Goal: Task Accomplishment & Management: Manage account settings

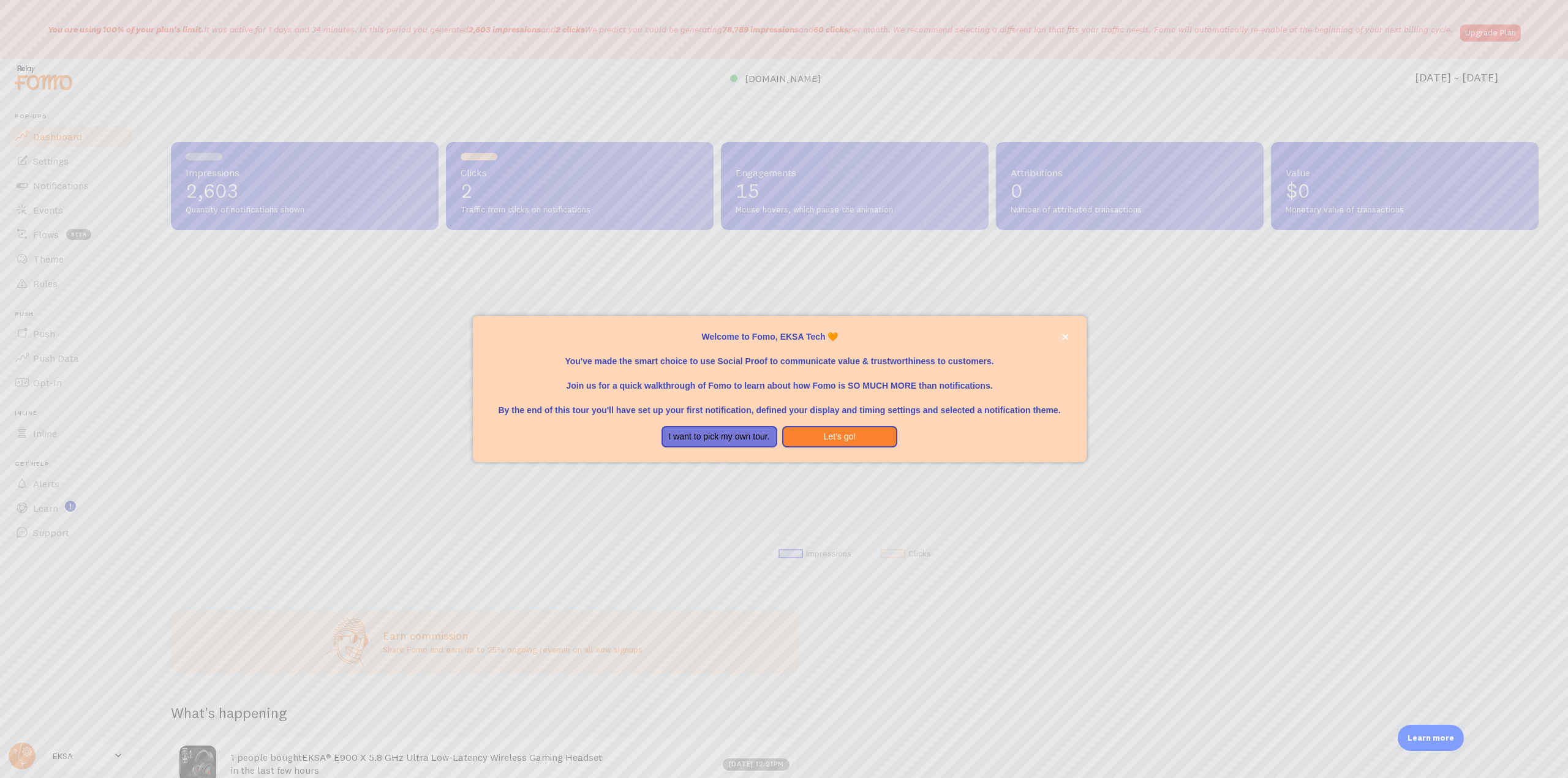
scroll to position [322, 1358]
click at [188, 104] on div at bounding box center [784, 389] width 1568 height 778
click at [1059, 338] on button "close," at bounding box center [1065, 336] width 13 height 13
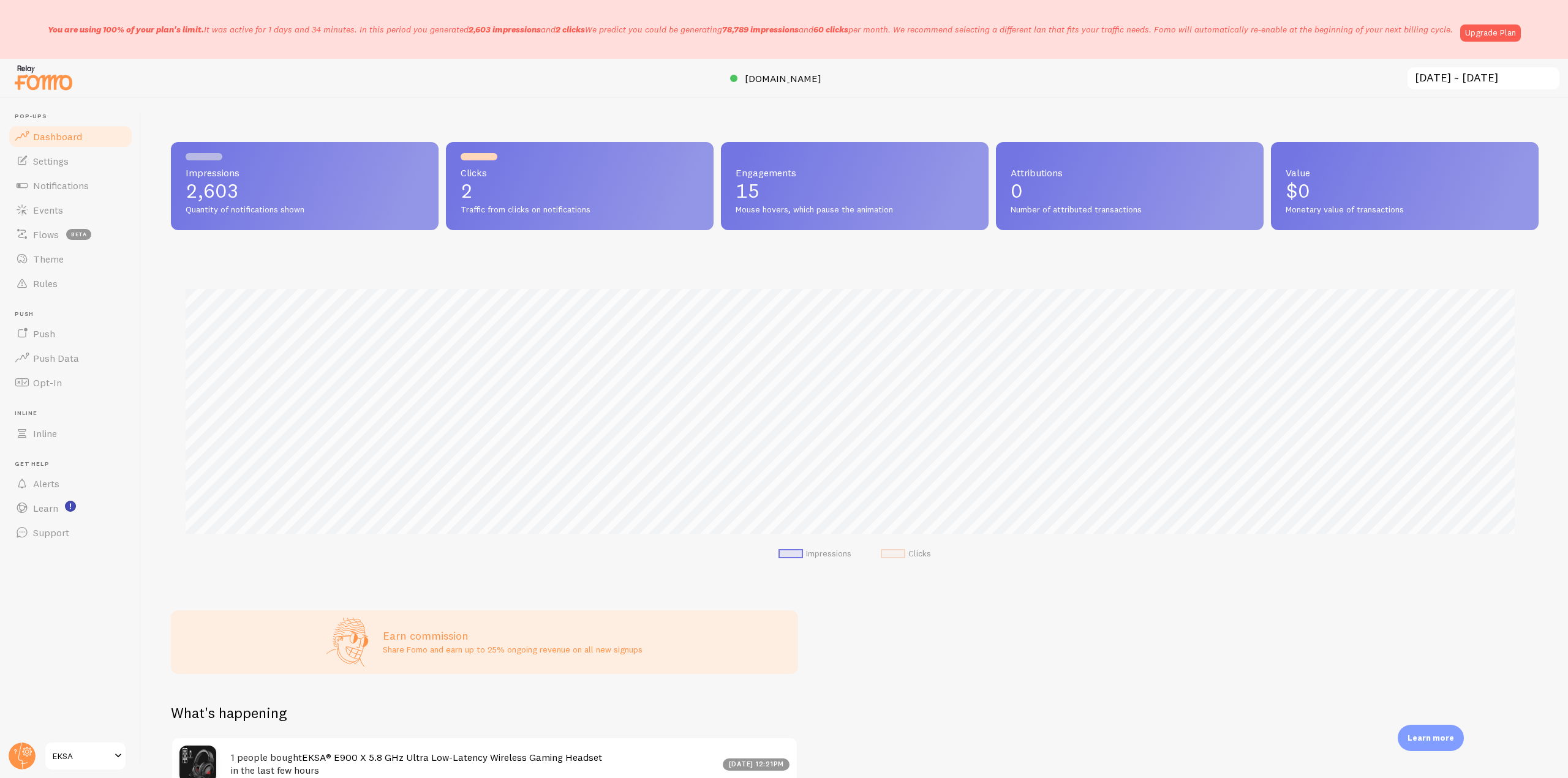
drag, startPoint x: 33, startPoint y: 27, endPoint x: 1407, endPoint y: 30, distance: 1374.0
click at [1455, 31] on div "You are using 100% of your plan's limit. It was active for 1 days and 34 minute…" at bounding box center [784, 29] width 1568 height 59
copy p "You are using 100% of your plan's limit. It was active for 1 days and 34 minute…"
click at [784, 81] on span "[DOMAIN_NAME]" at bounding box center [782, 78] width 76 height 12
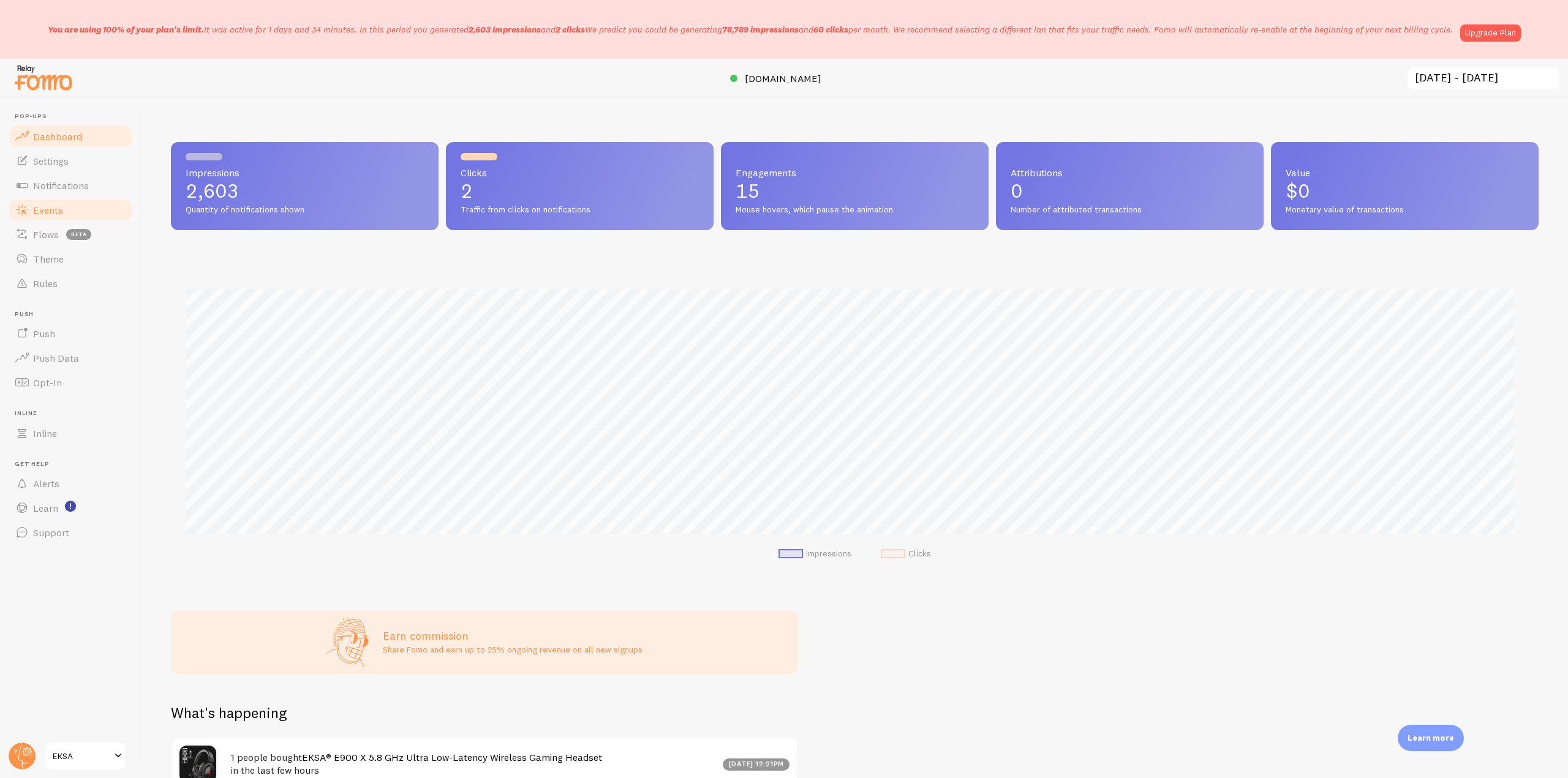
click at [84, 200] on link "Events" at bounding box center [70, 210] width 126 height 25
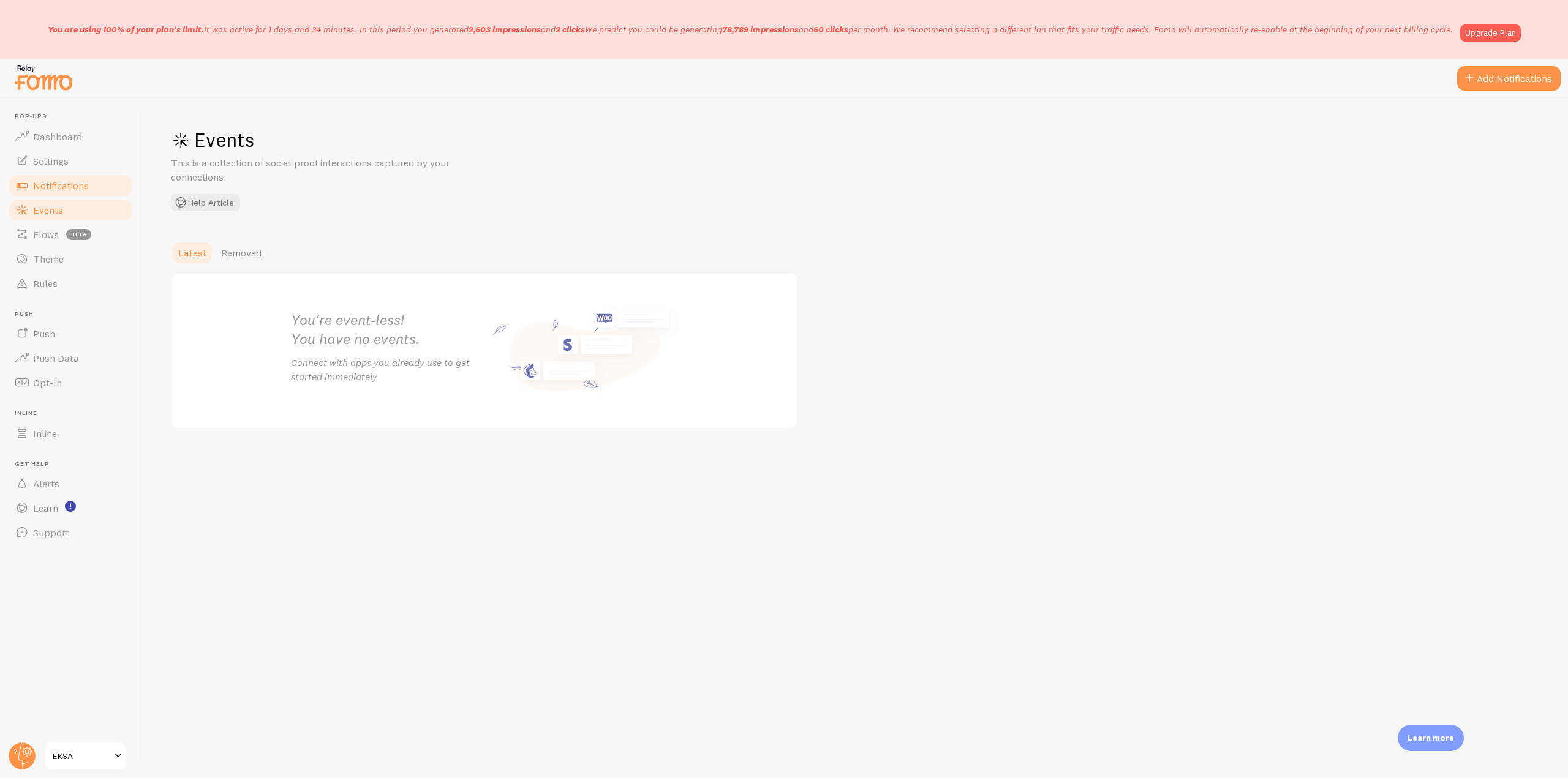
click at [88, 177] on link "Notifications" at bounding box center [70, 185] width 126 height 25
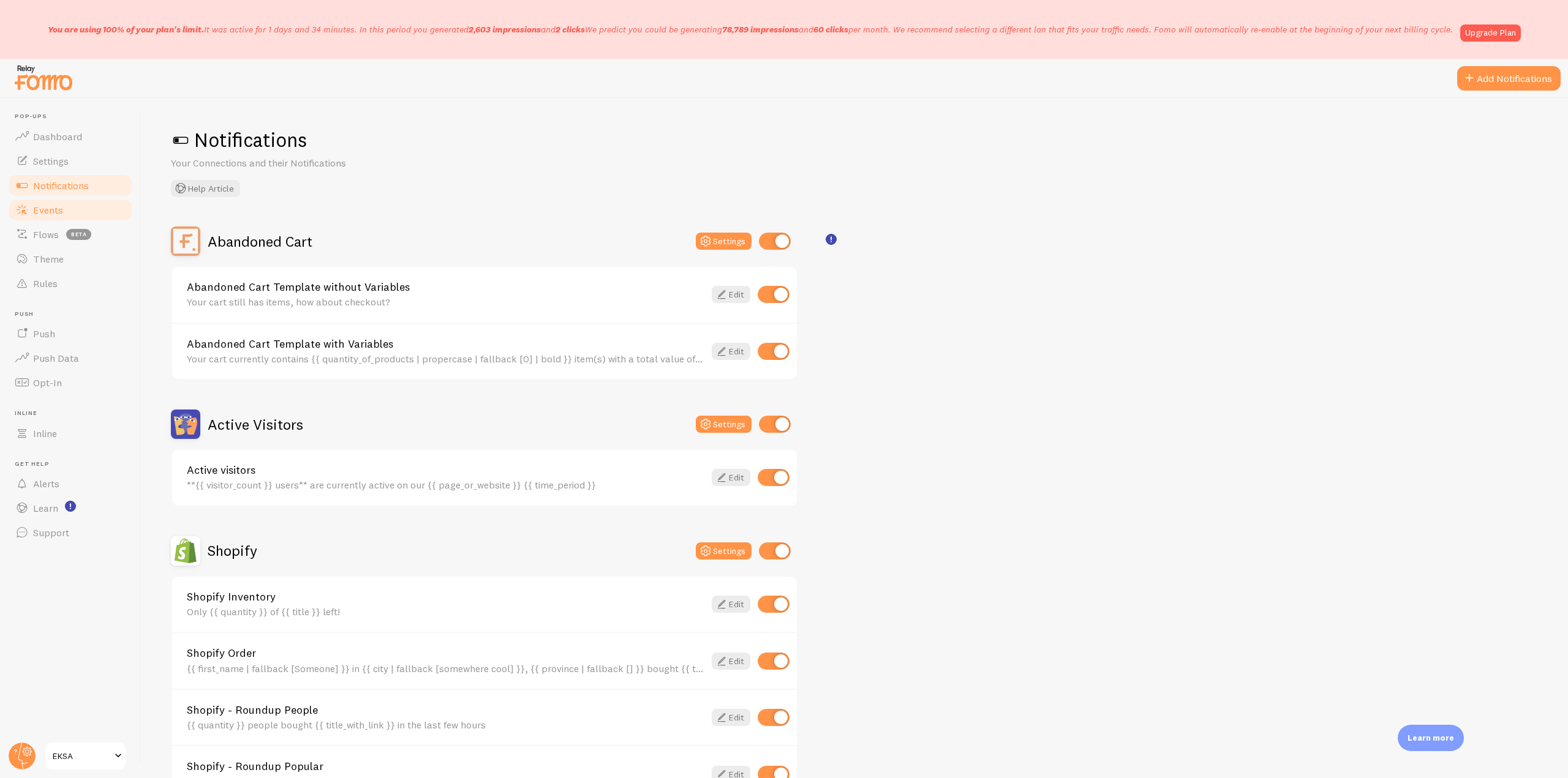
click at [78, 209] on link "Events" at bounding box center [70, 210] width 126 height 25
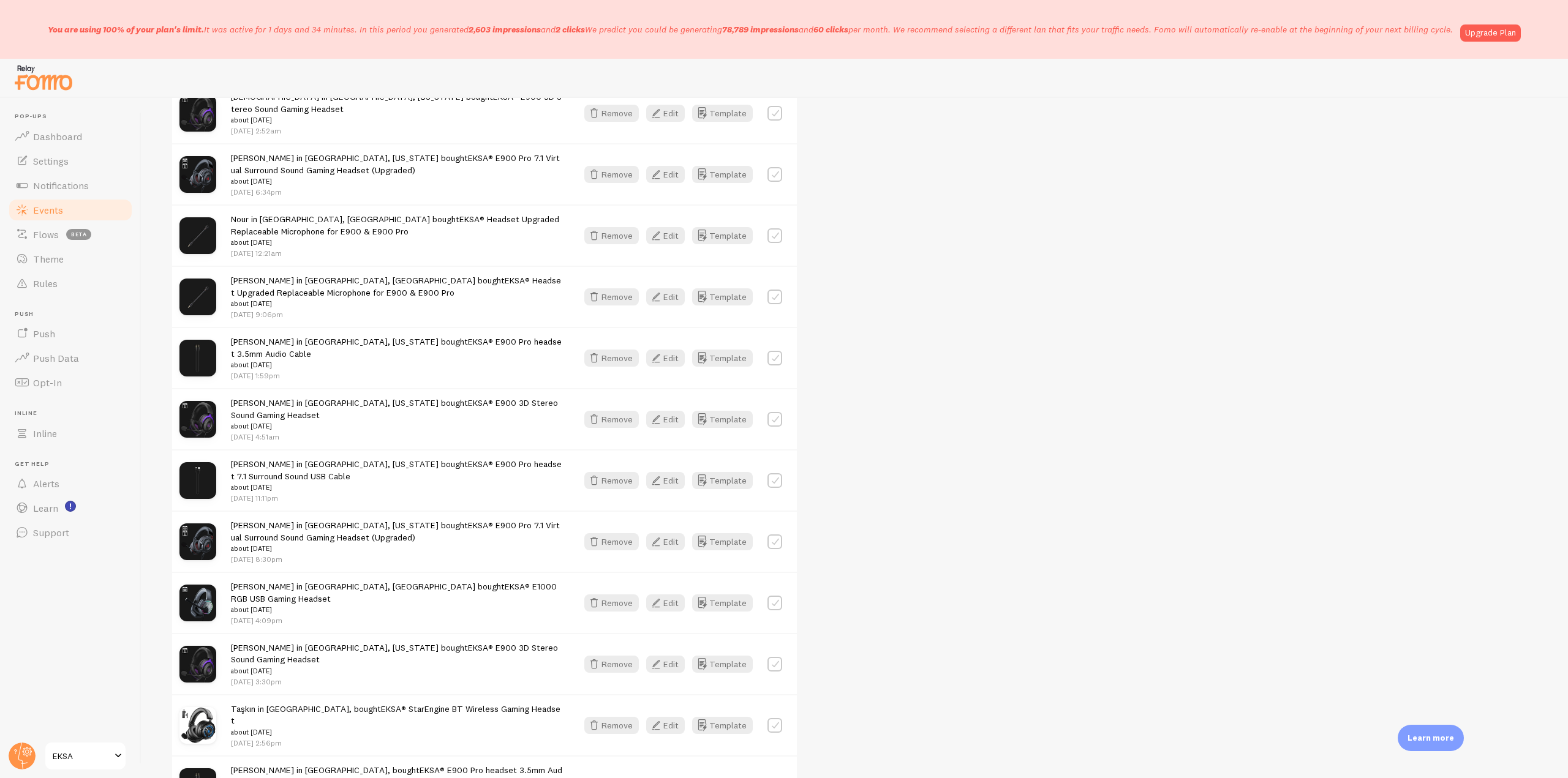
scroll to position [1527, 0]
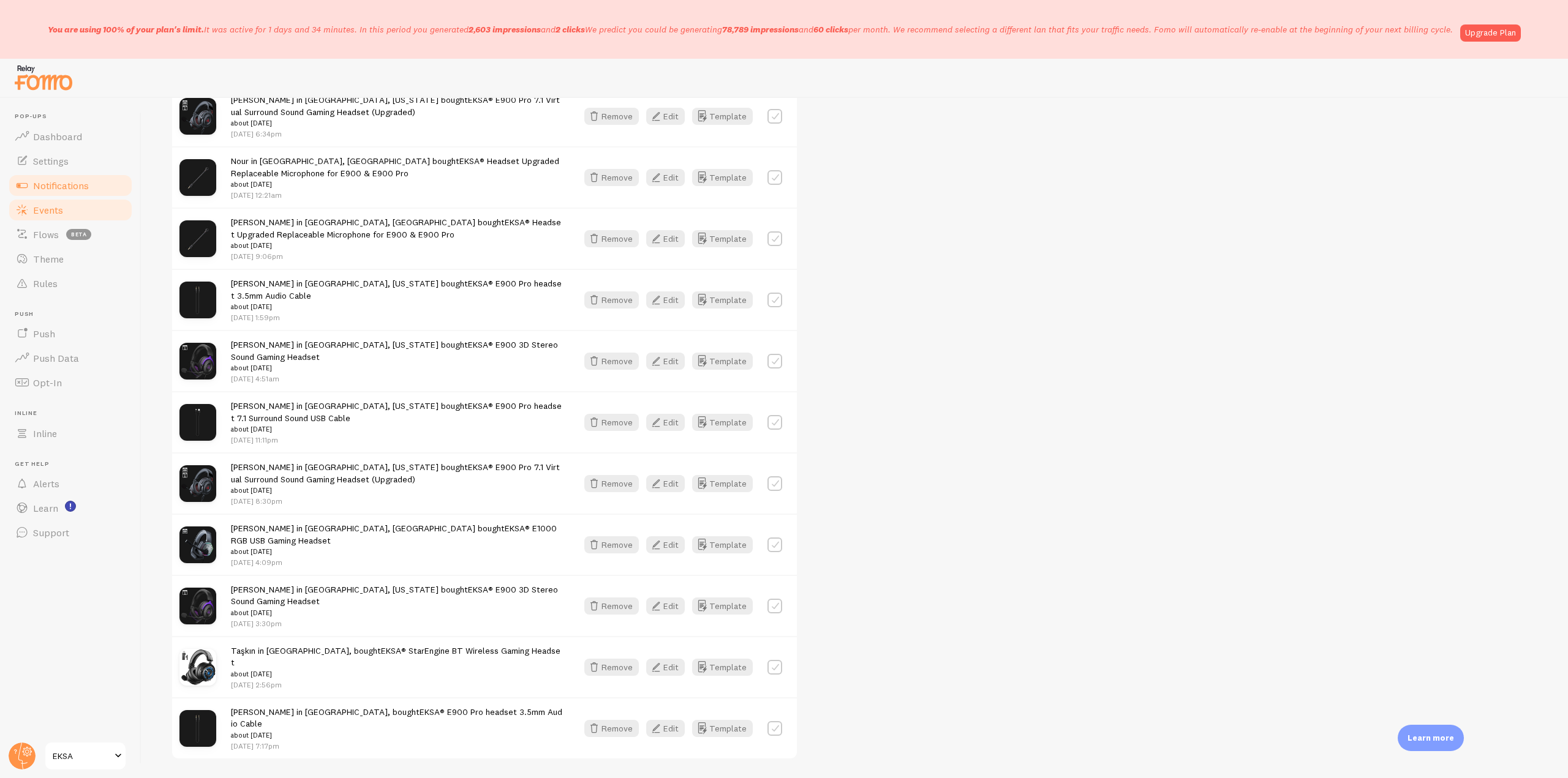
click at [96, 186] on link "Notifications" at bounding box center [70, 185] width 126 height 25
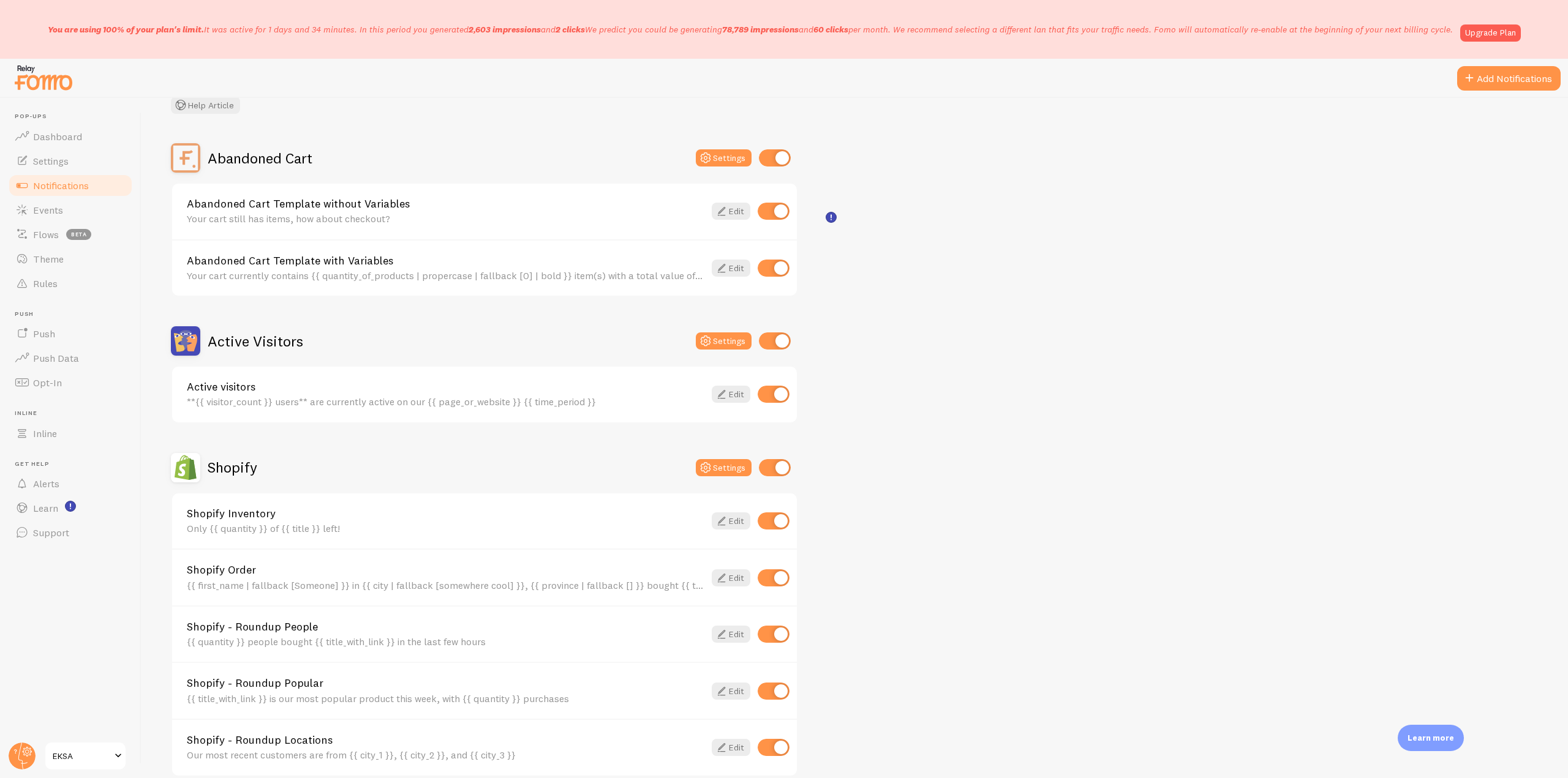
scroll to position [22, 0]
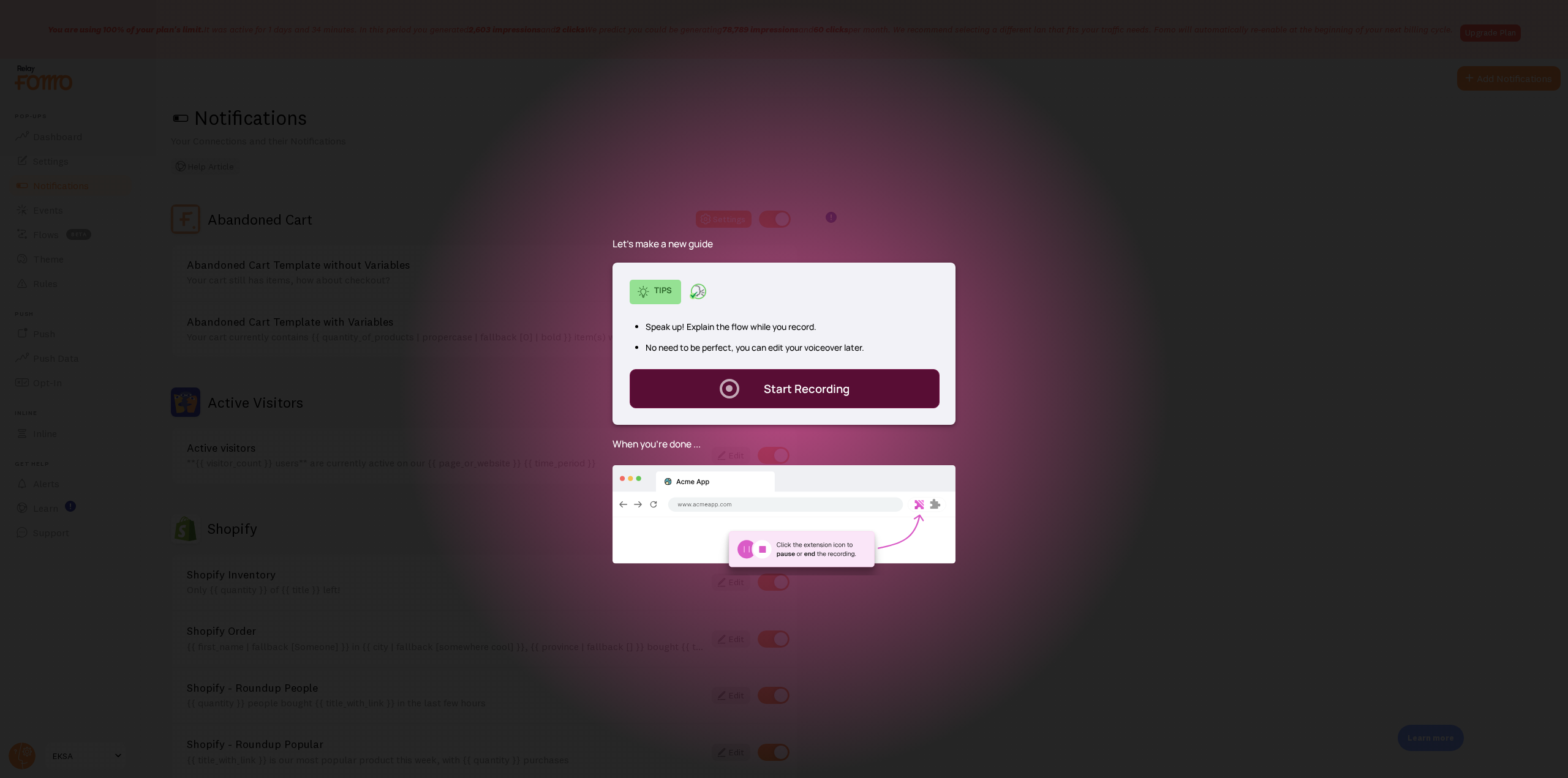
click at [841, 389] on div "Start Recording" at bounding box center [806, 389] width 86 height 16
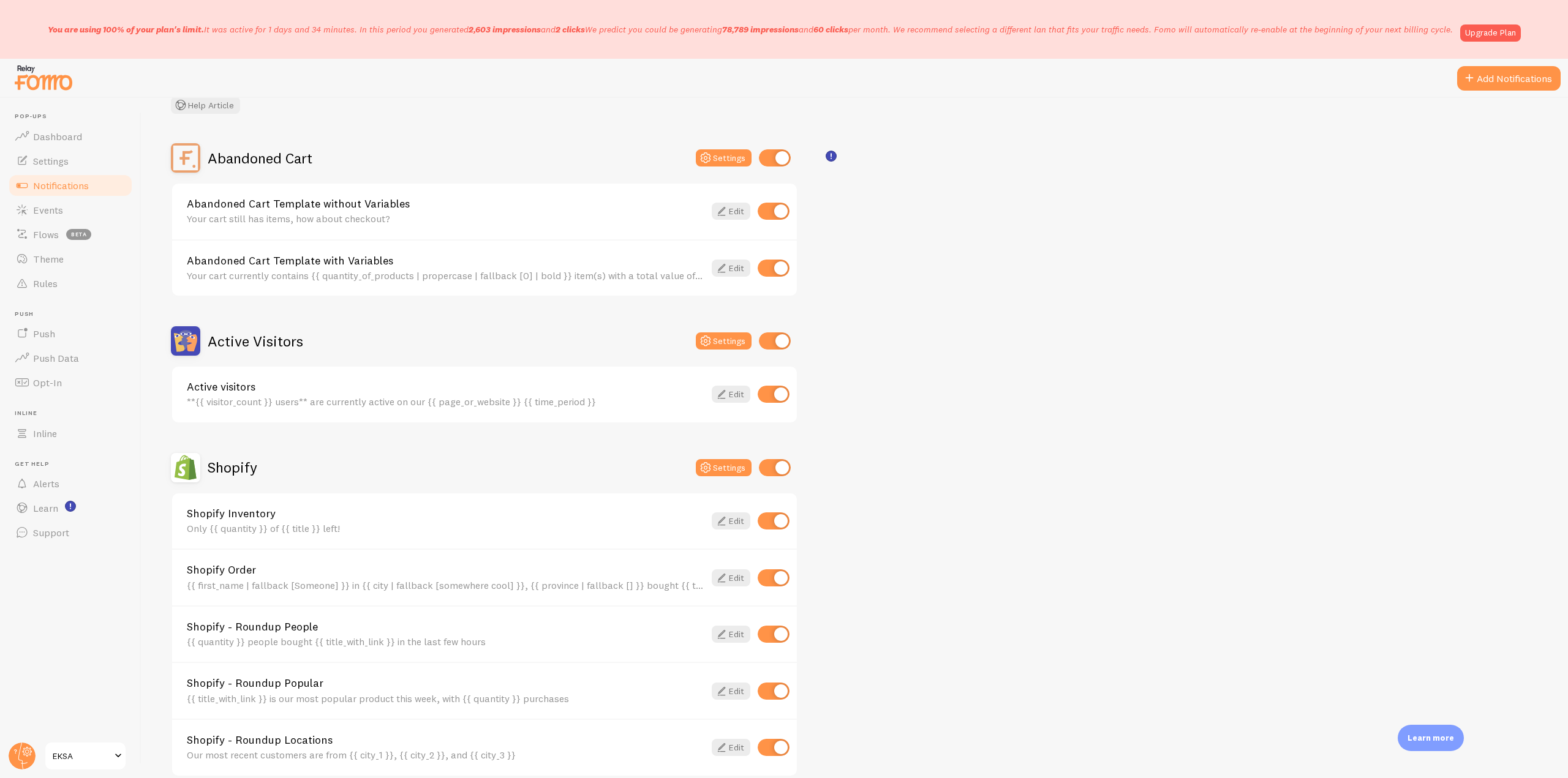
scroll to position [145, 0]
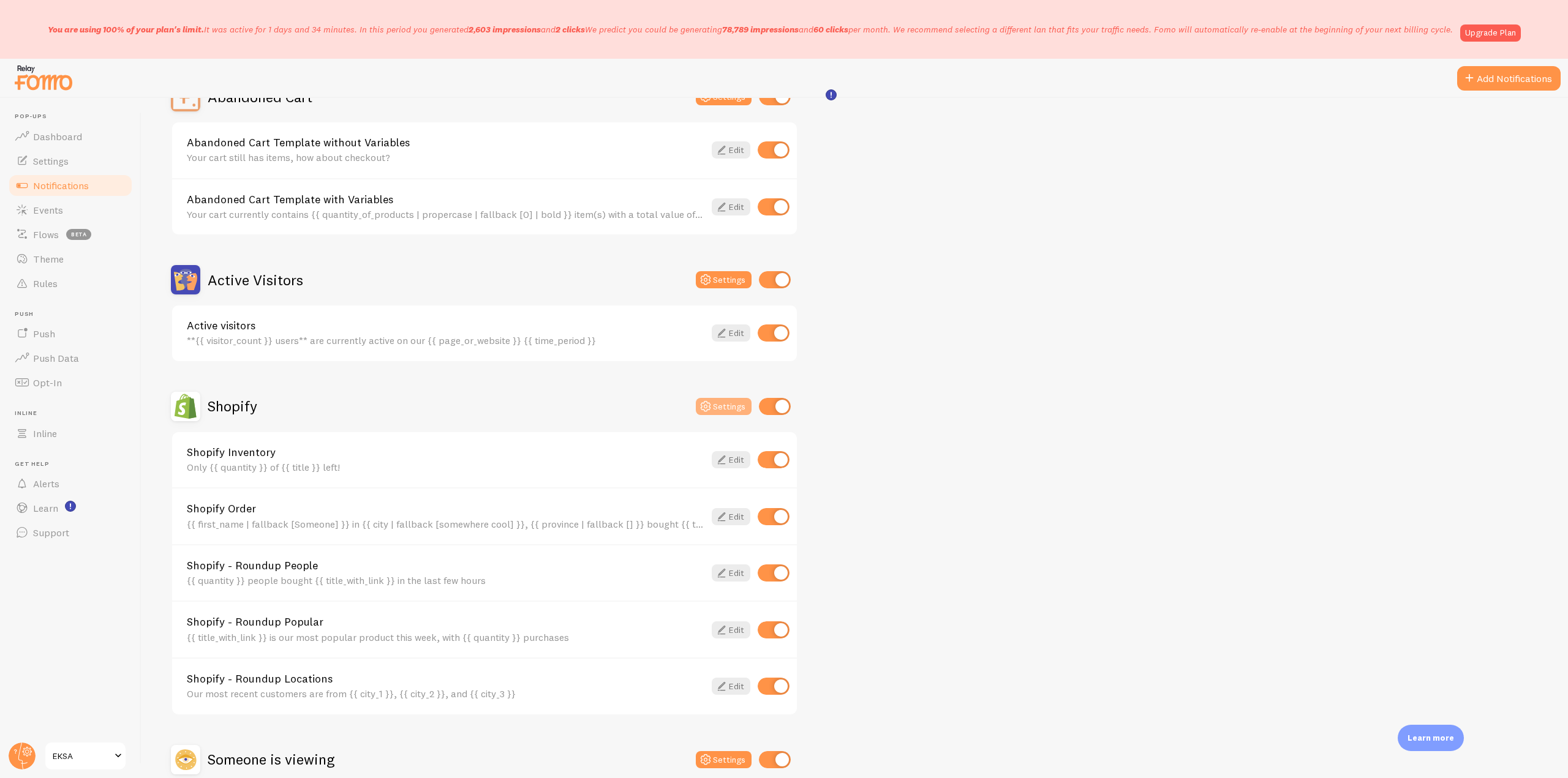
click at [723, 401] on button "Settings" at bounding box center [724, 407] width 56 height 17
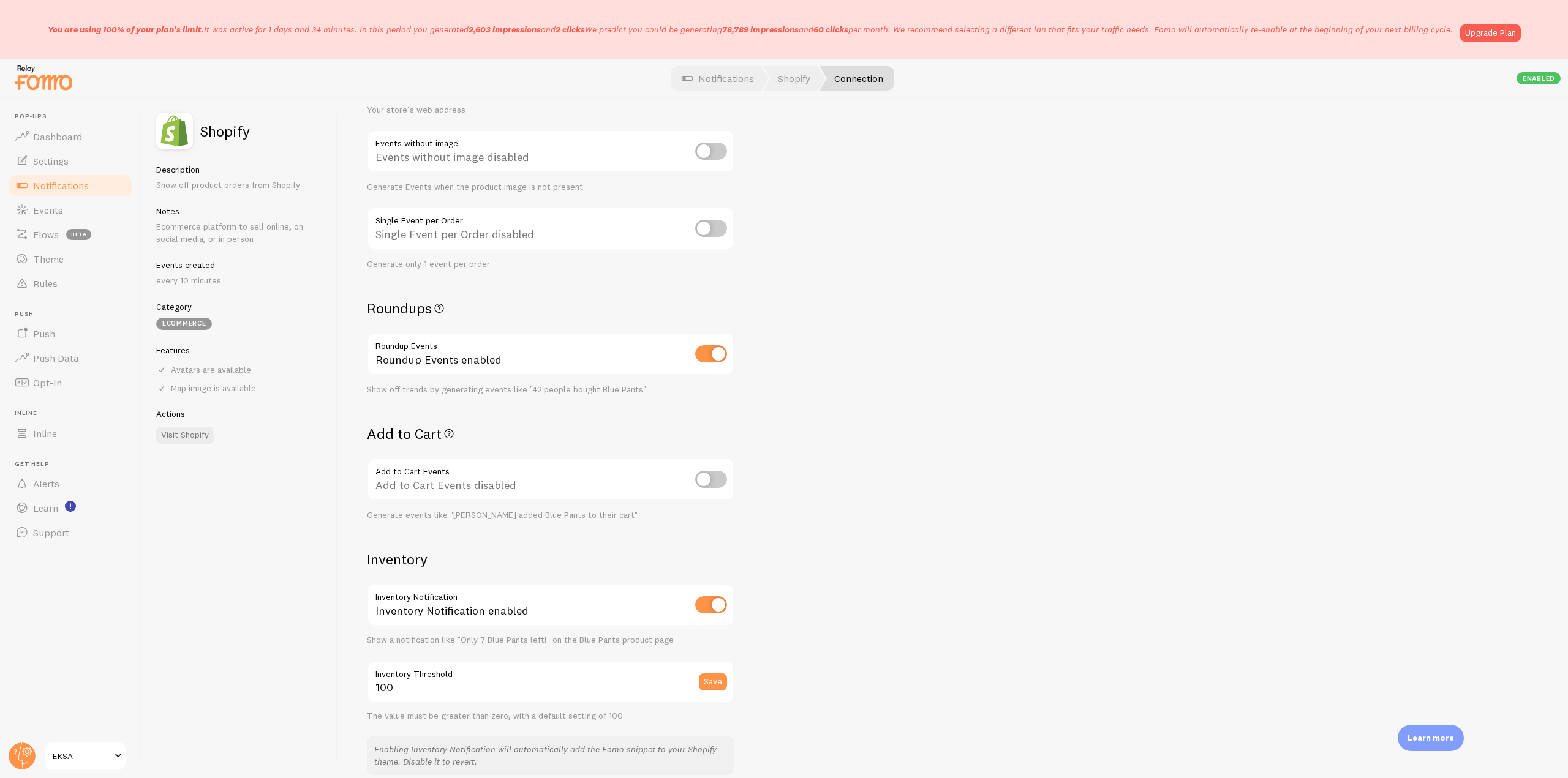
scroll to position [245, 0]
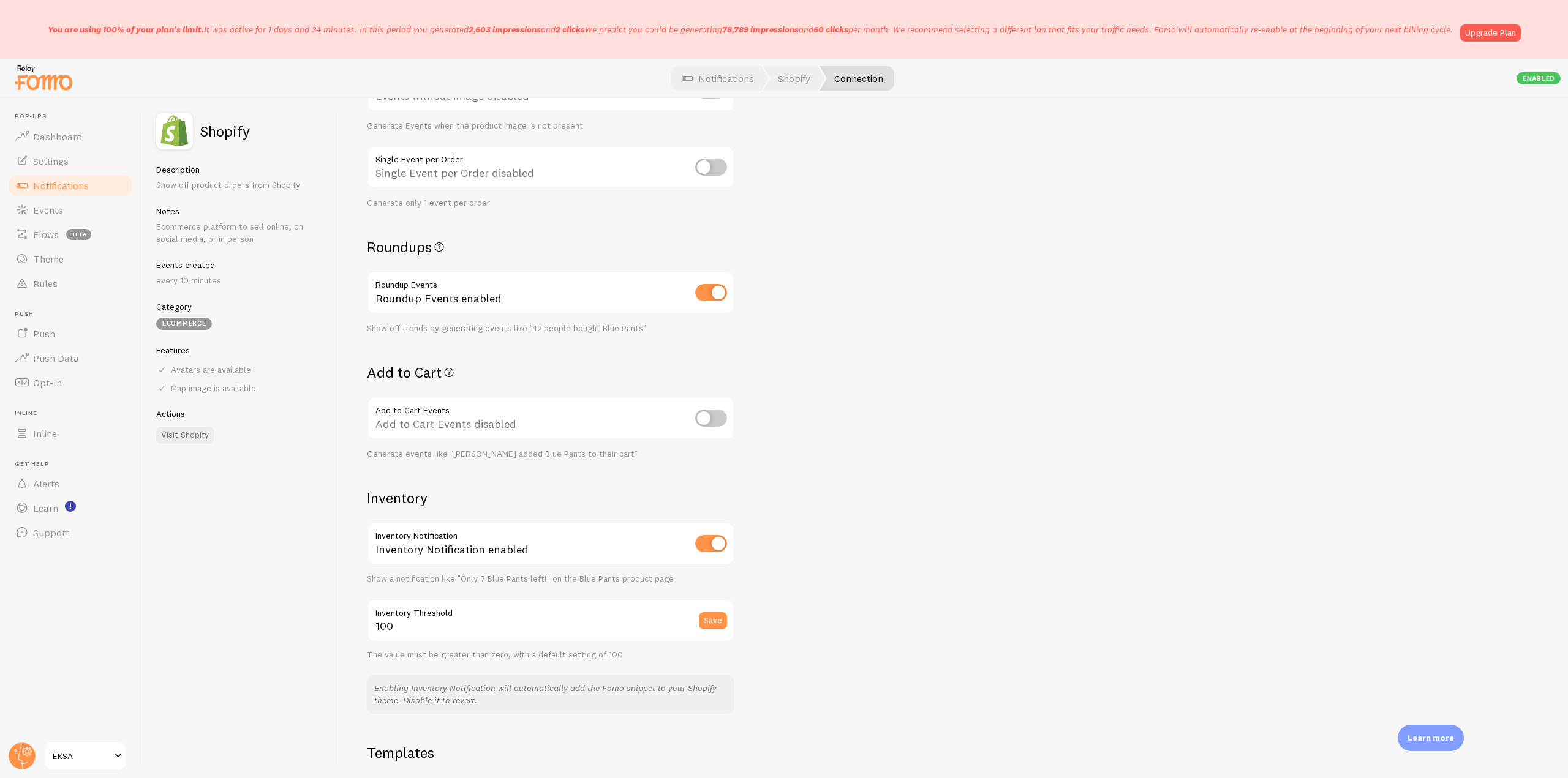
drag, startPoint x: 362, startPoint y: 377, endPoint x: 440, endPoint y: 376, distance: 78.0
click at [440, 376] on div "Settings Connection Connection enabled Disabled Connections won't create new Ev…" at bounding box center [953, 438] width 1230 height 680
click at [73, 188] on span "Notifications" at bounding box center [61, 185] width 56 height 12
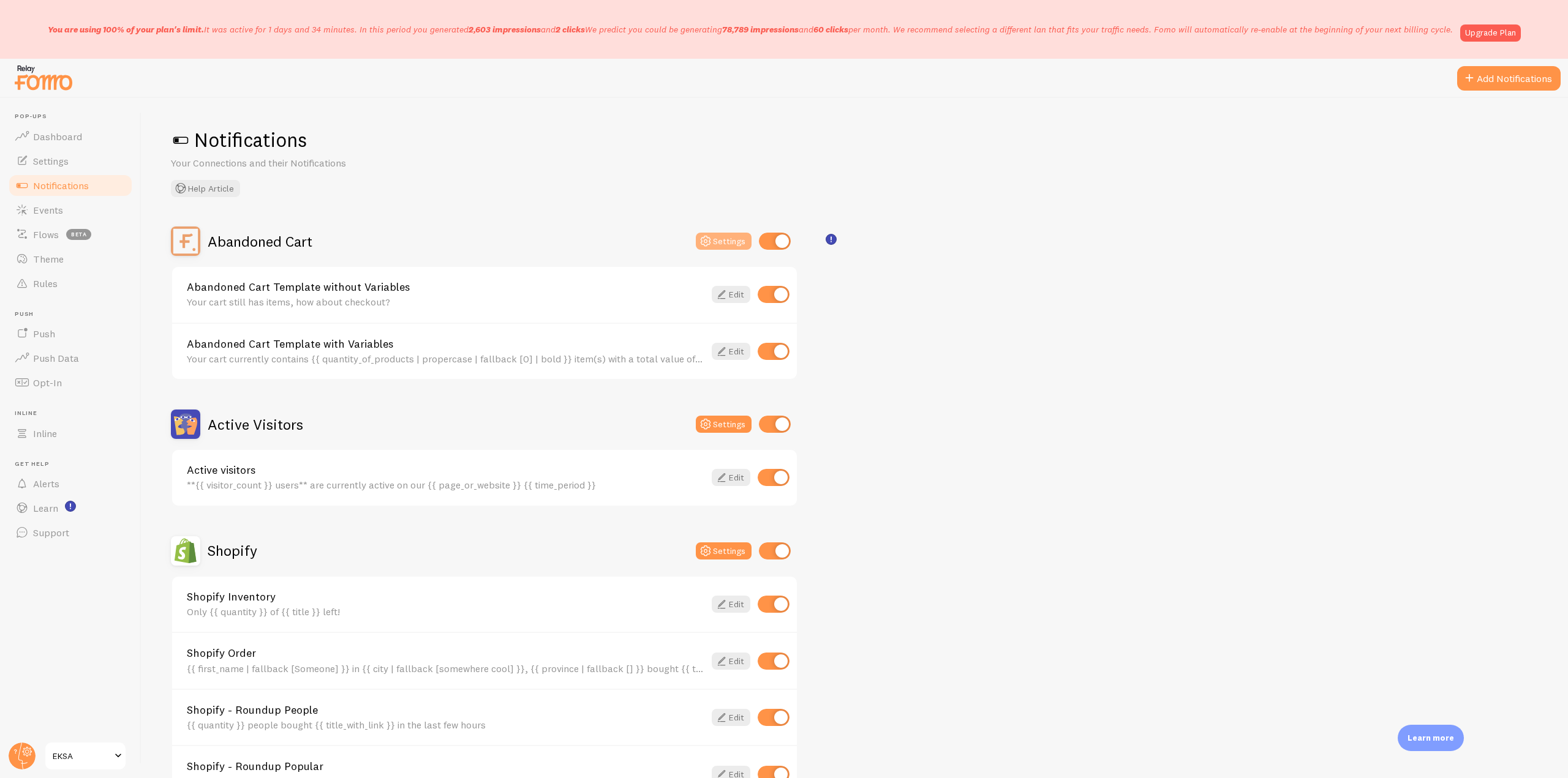
click at [723, 239] on button "Settings" at bounding box center [724, 241] width 56 height 17
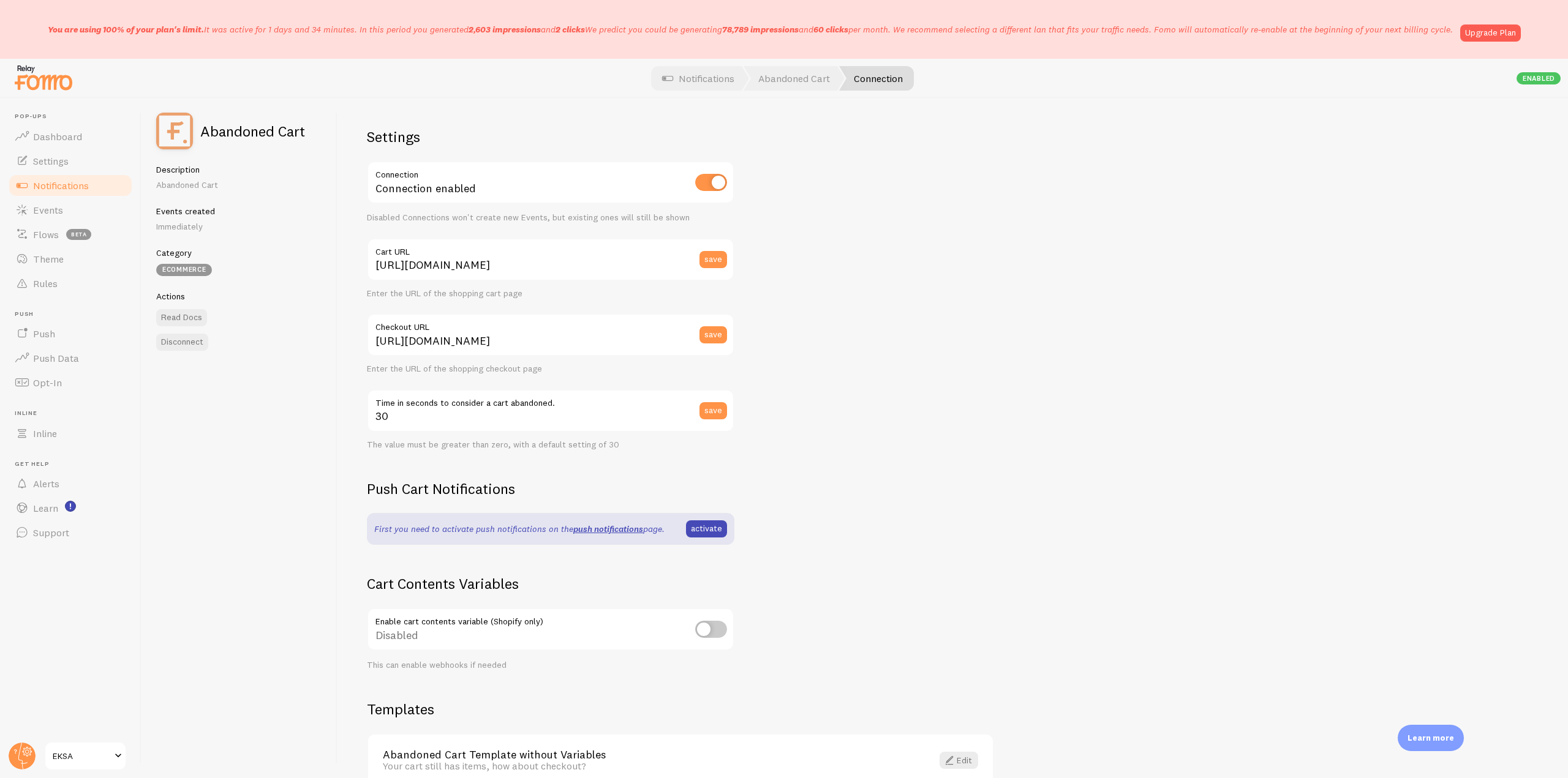
scroll to position [68, 0]
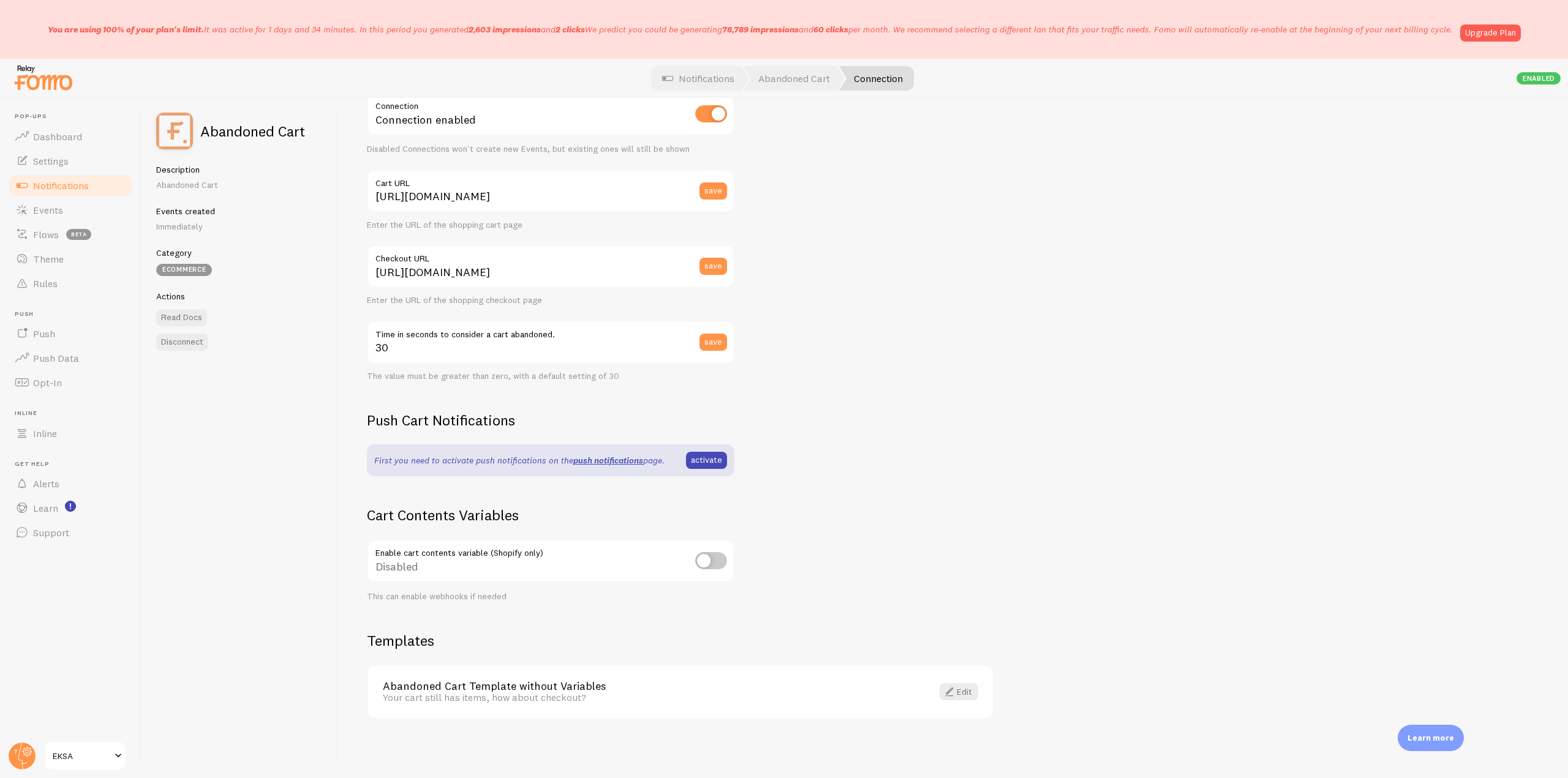
click at [76, 182] on span "Notifications" at bounding box center [61, 185] width 56 height 12
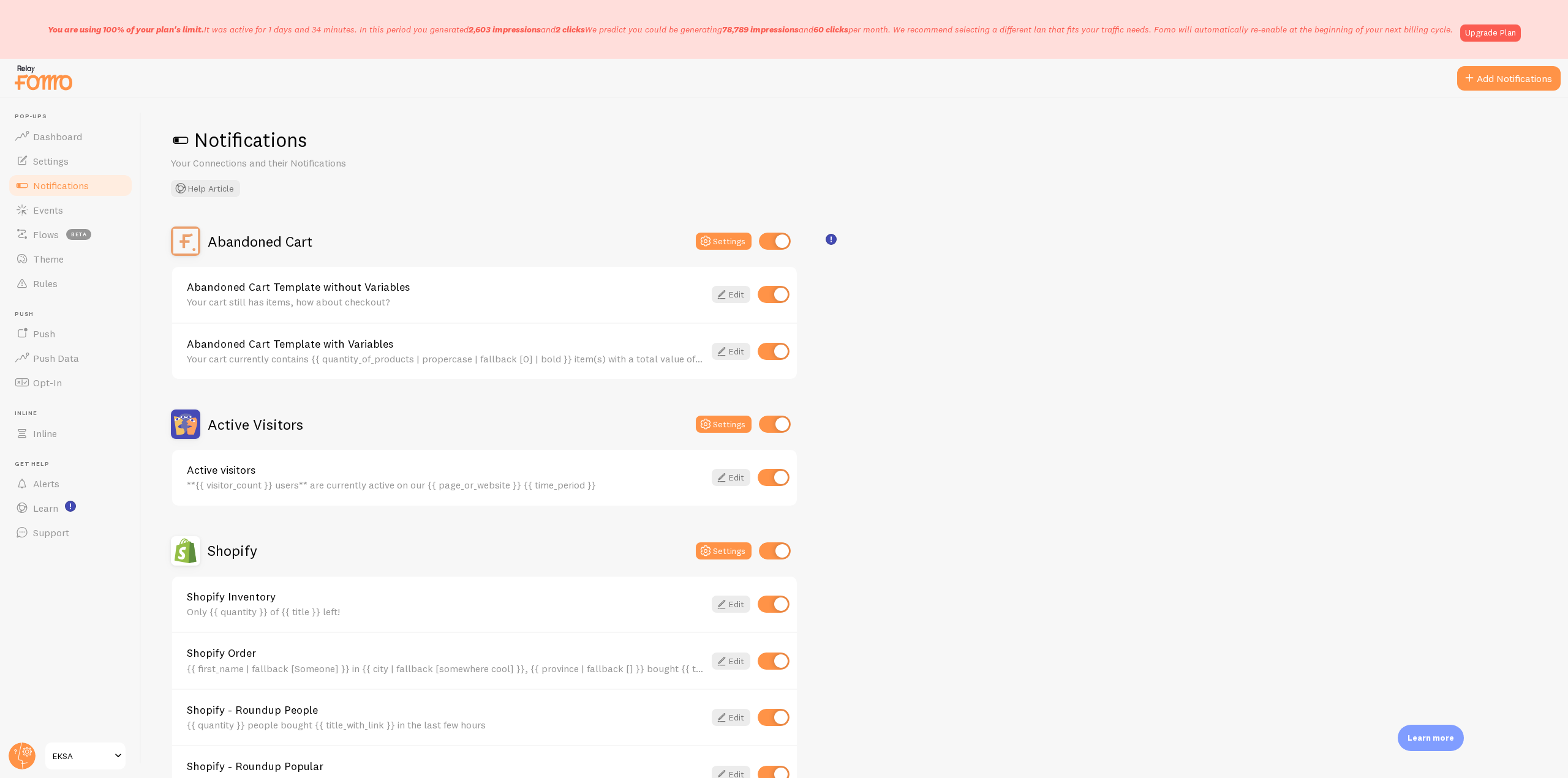
click at [346, 361] on div "Your cart currently contains {{ quantity_of_products | propercase | fallback [0…" at bounding box center [446, 359] width 518 height 11
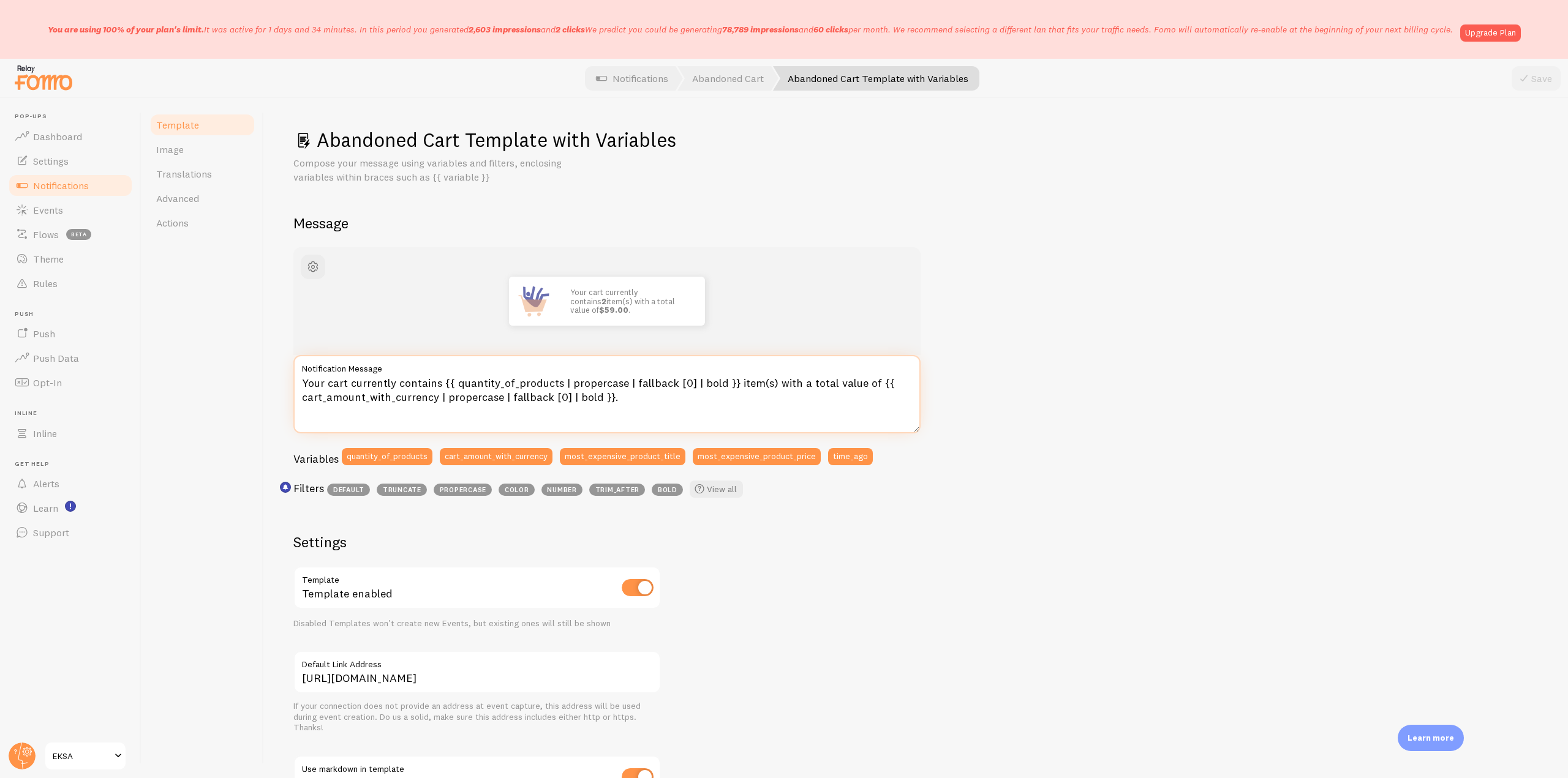
drag, startPoint x: 453, startPoint y: 384, endPoint x: 616, endPoint y: 399, distance: 163.7
click at [616, 399] on textarea "Your cart currently contains {{ quantity_of_products | propercase | fallback [0…" at bounding box center [606, 394] width 627 height 78
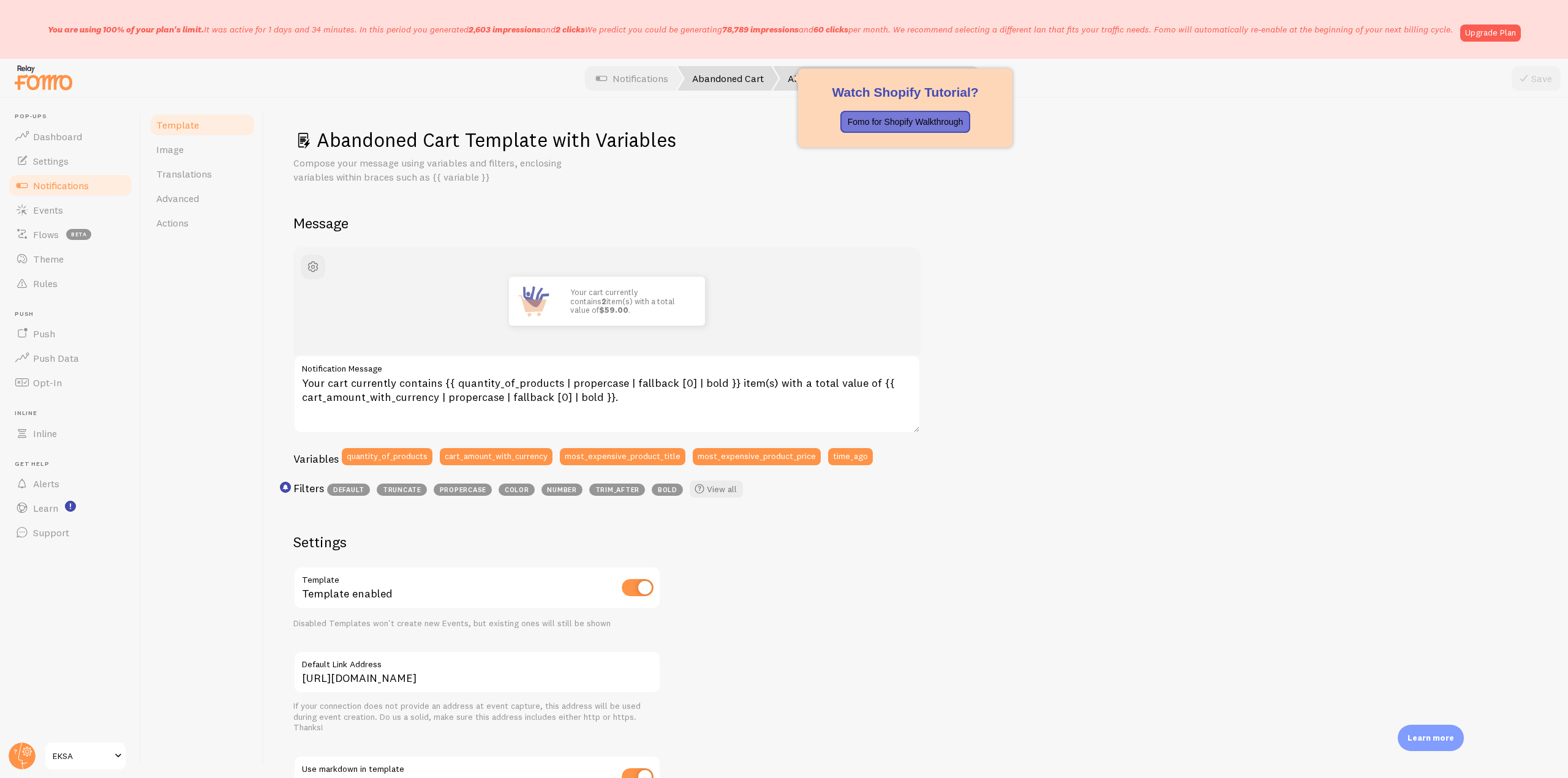
click at [718, 80] on link "Abandoned Cart" at bounding box center [728, 78] width 101 height 25
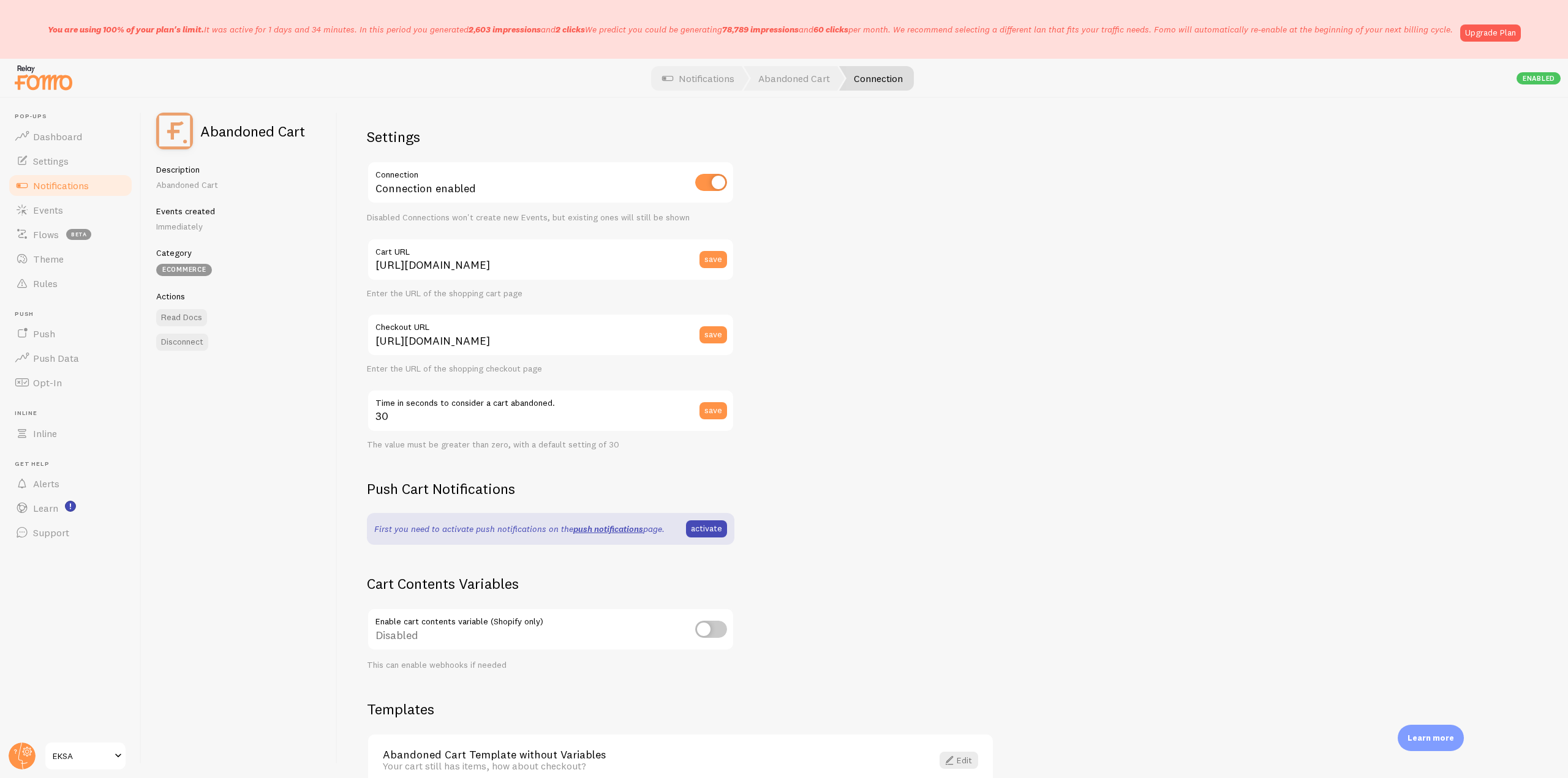
scroll to position [68, 0]
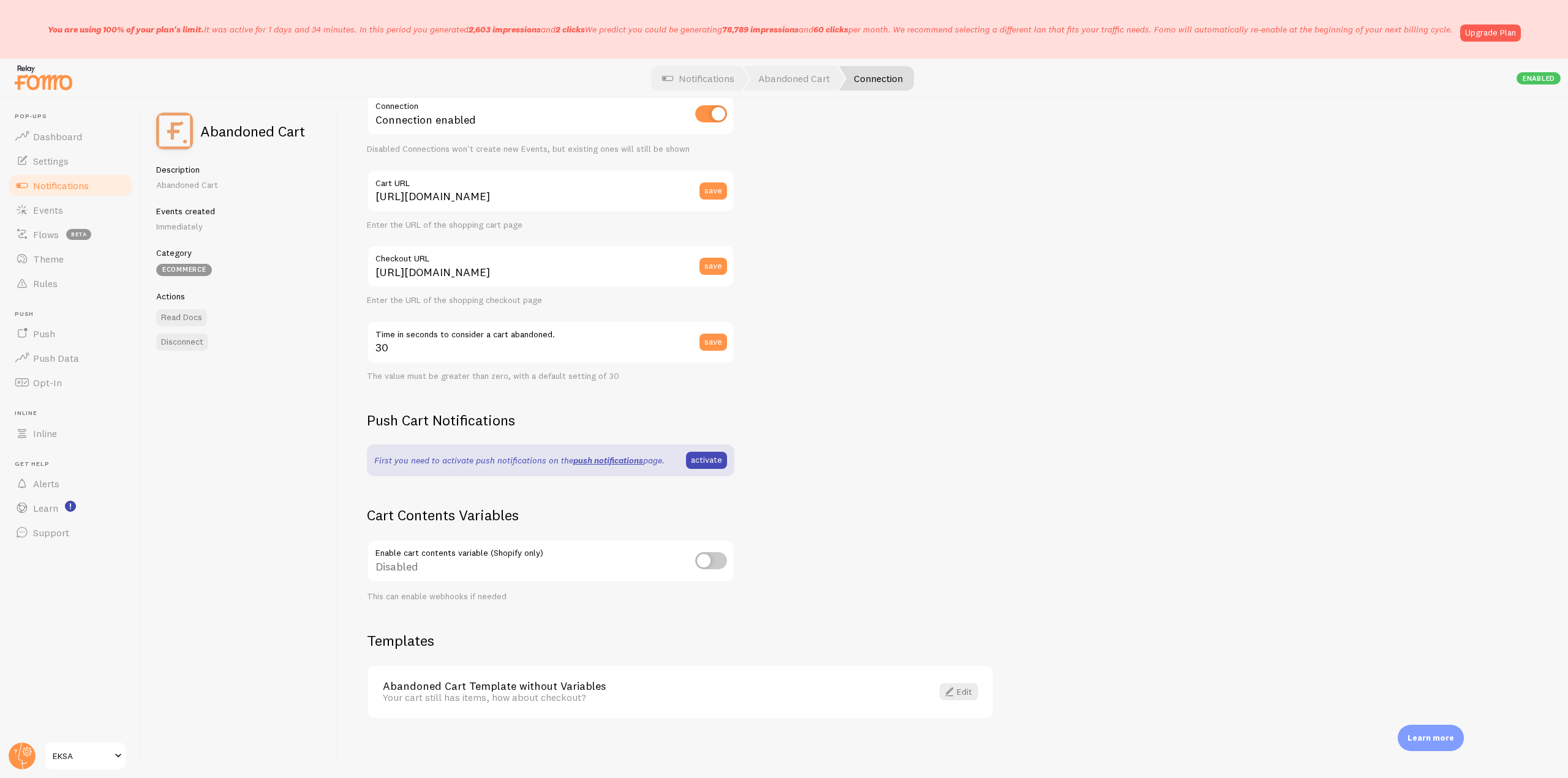
click at [88, 181] on span "Notifications" at bounding box center [61, 185] width 56 height 12
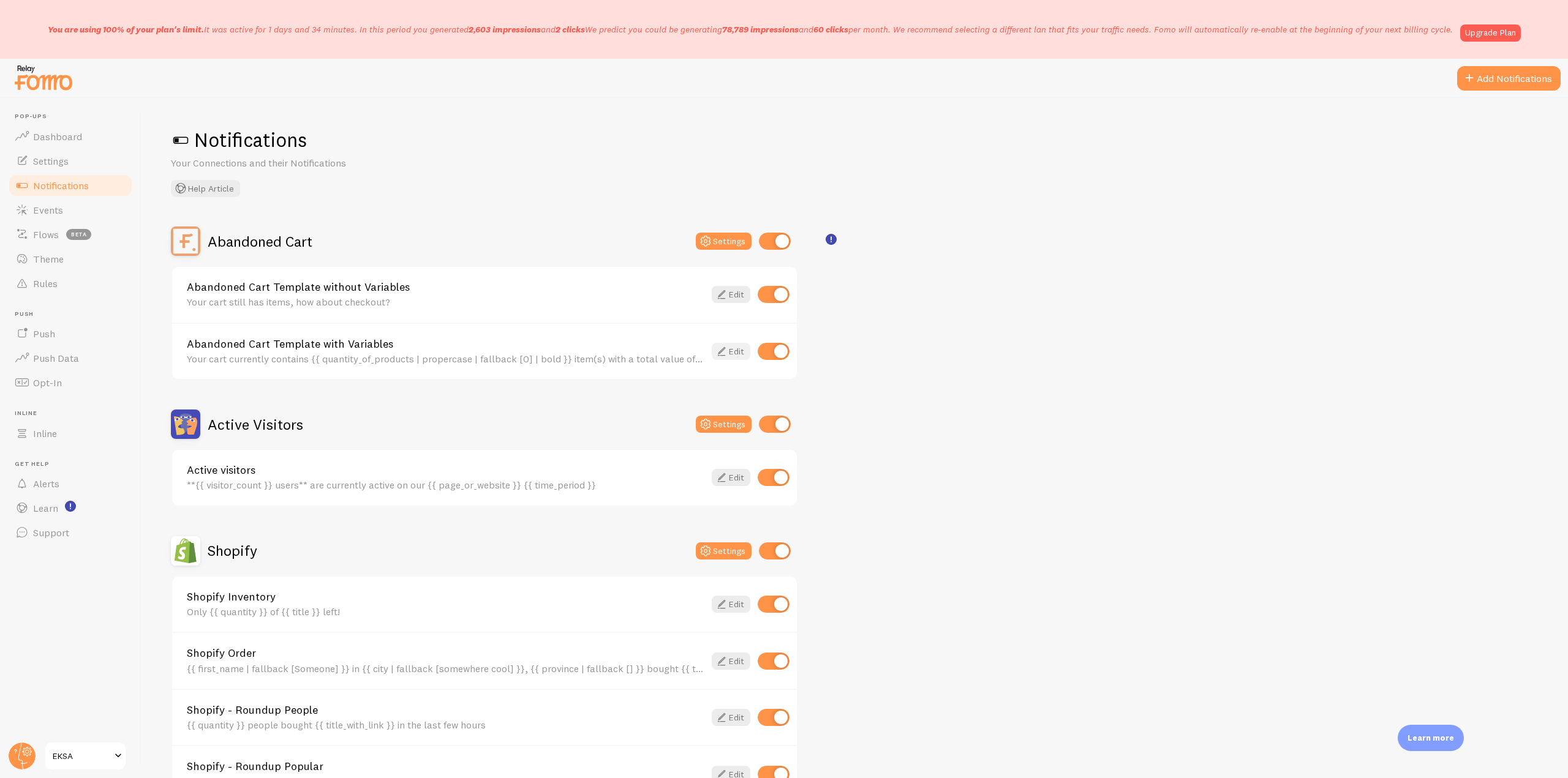
click at [733, 350] on link "Edit" at bounding box center [731, 352] width 38 height 17
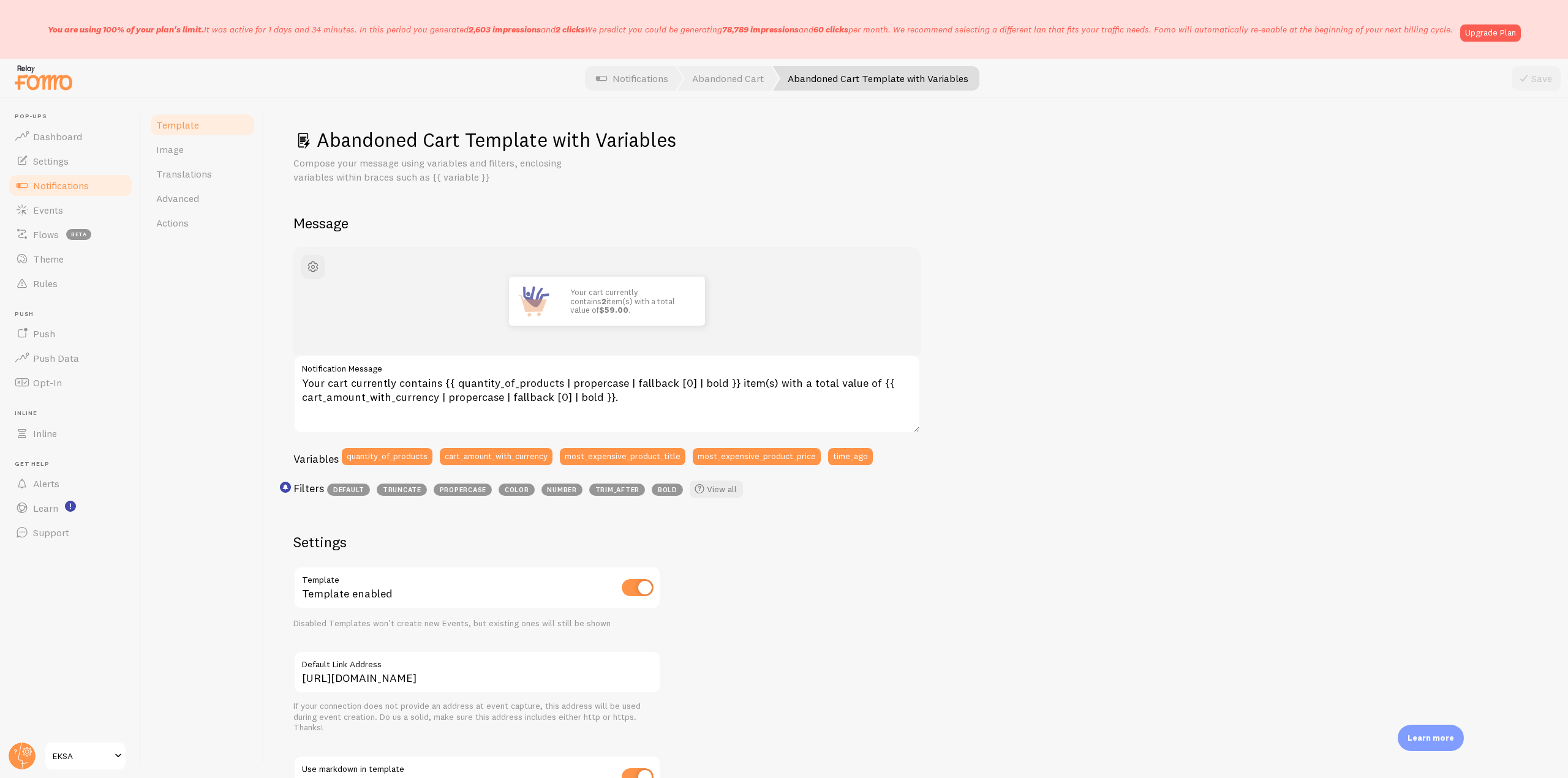
drag, startPoint x: 36, startPoint y: 36, endPoint x: 409, endPoint y: 40, distance: 373.0
click at [409, 40] on div "You are using 100% of your plan's limit. It was active for 1 days and 34 minute…" at bounding box center [784, 29] width 1568 height 59
click at [104, 194] on link "Notifications" at bounding box center [70, 185] width 126 height 25
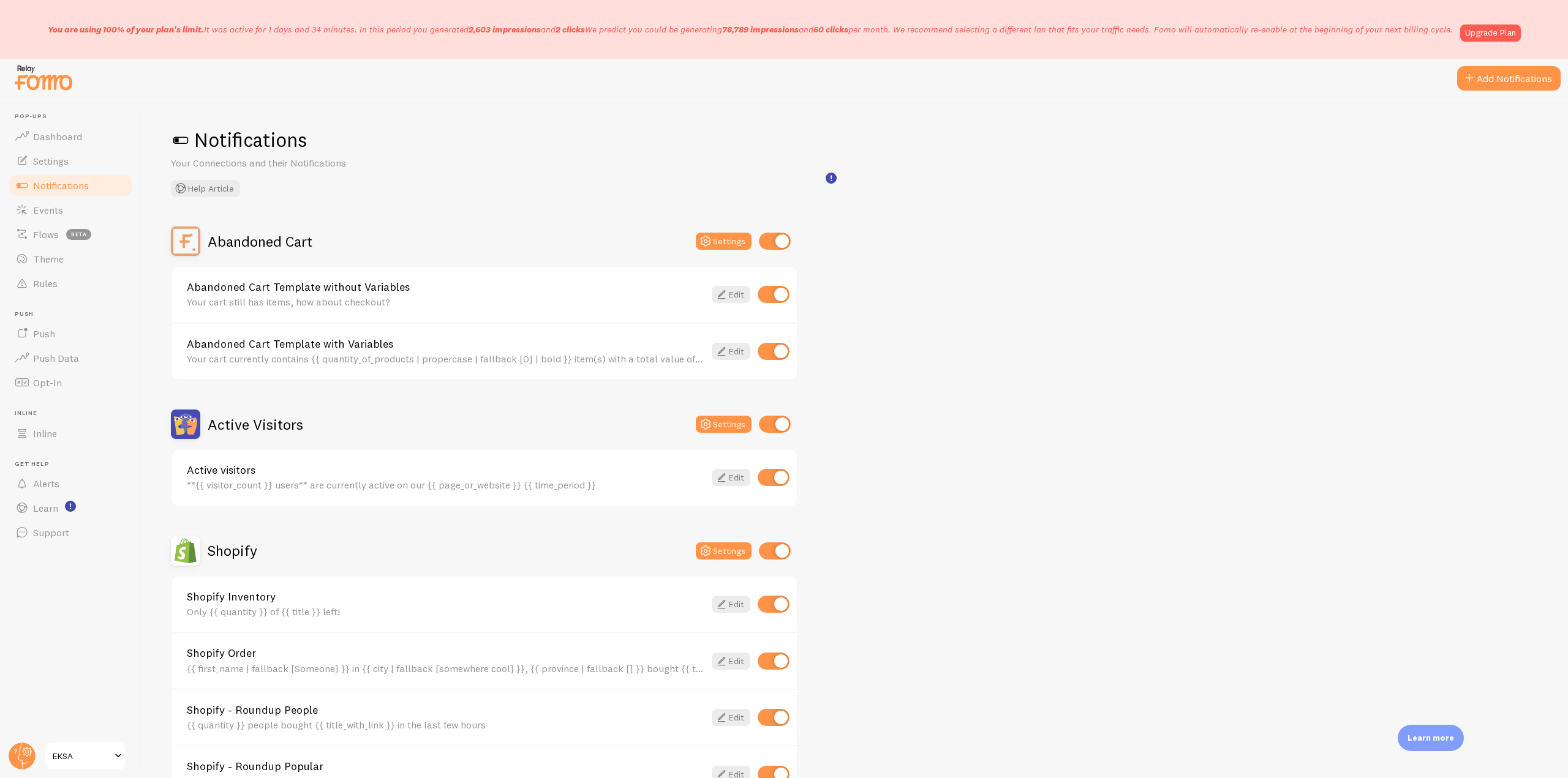
scroll to position [61, 0]
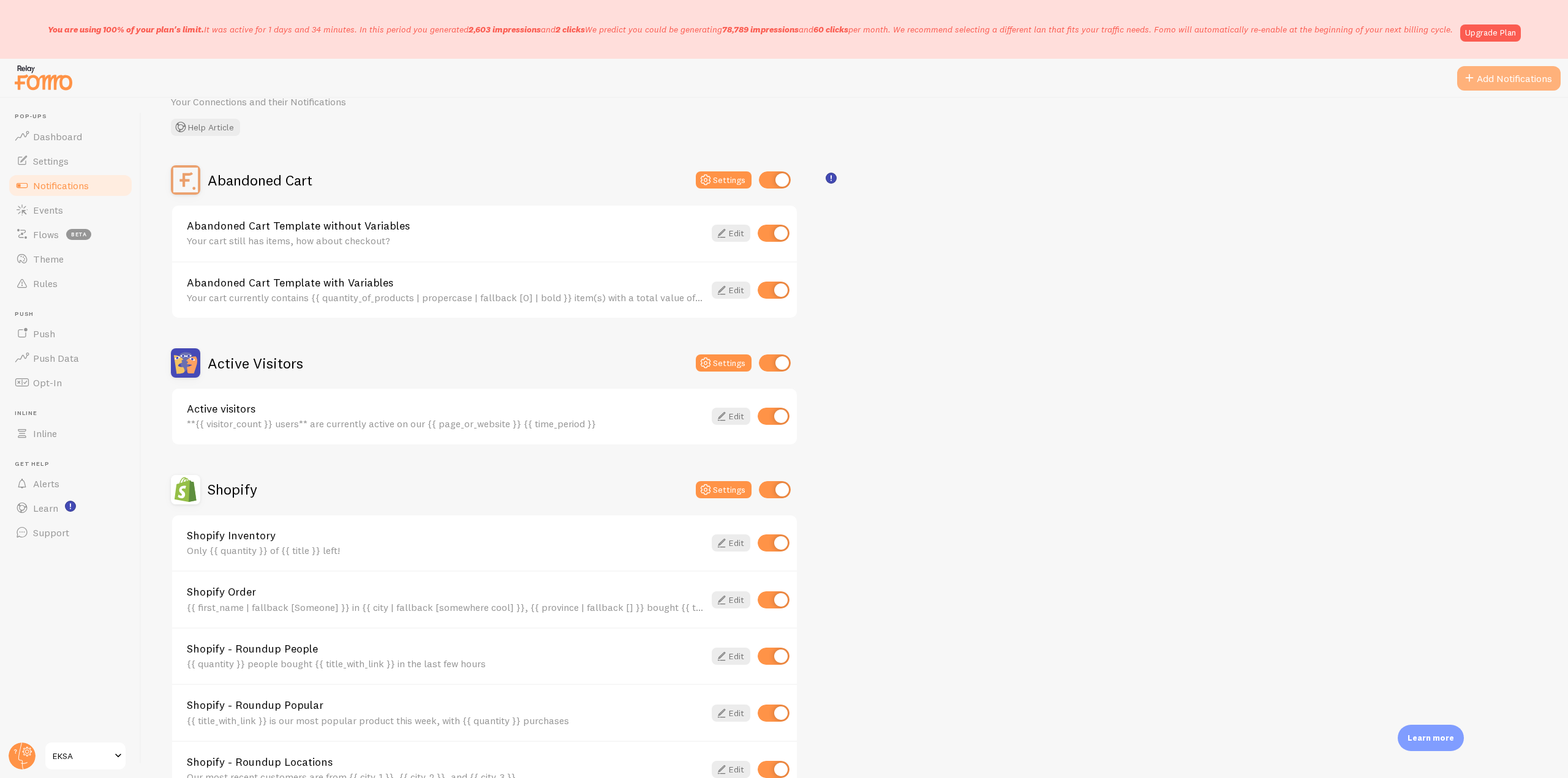
click at [1474, 78] on span at bounding box center [1469, 78] width 15 height 15
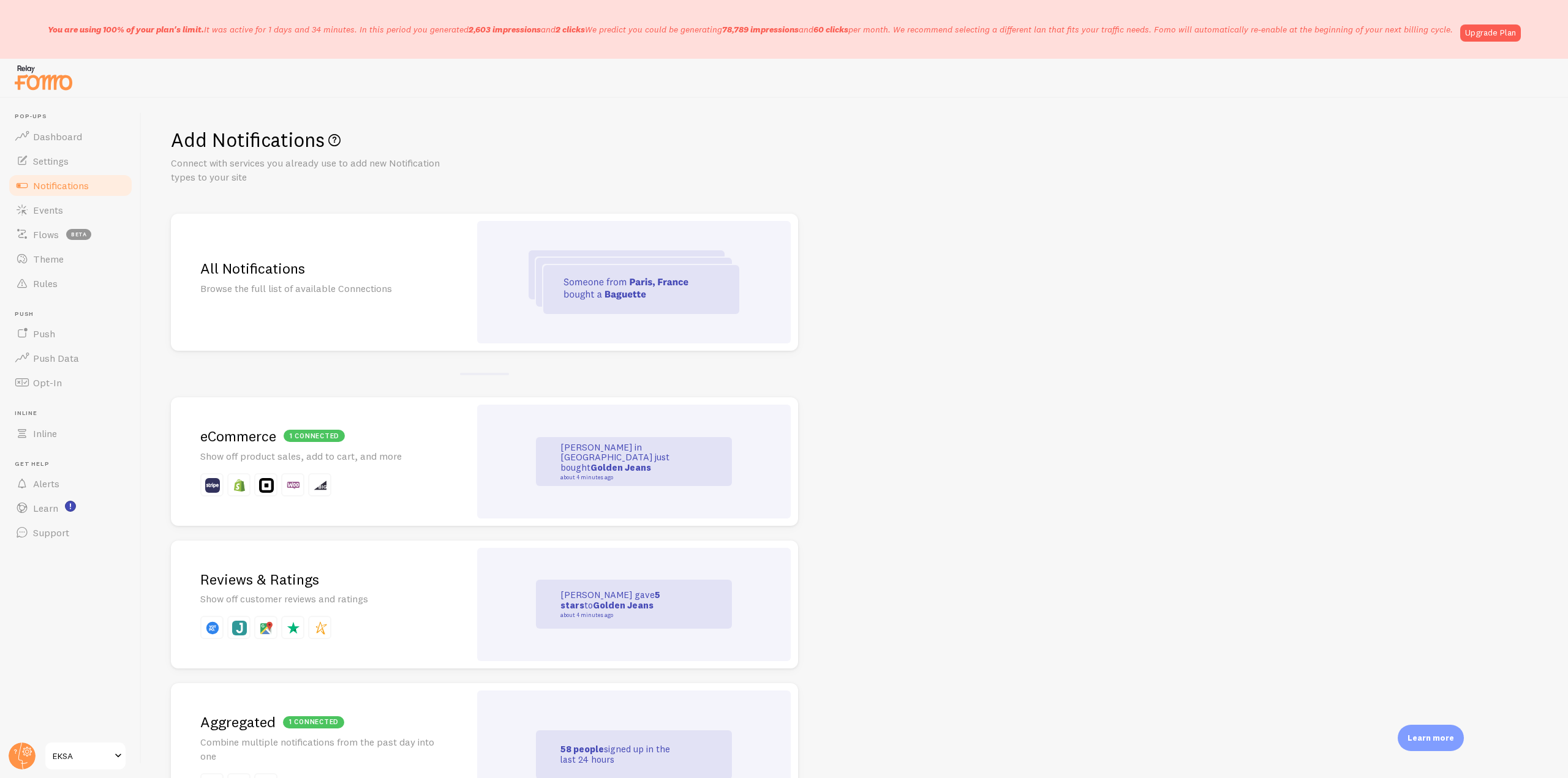
scroll to position [123, 0]
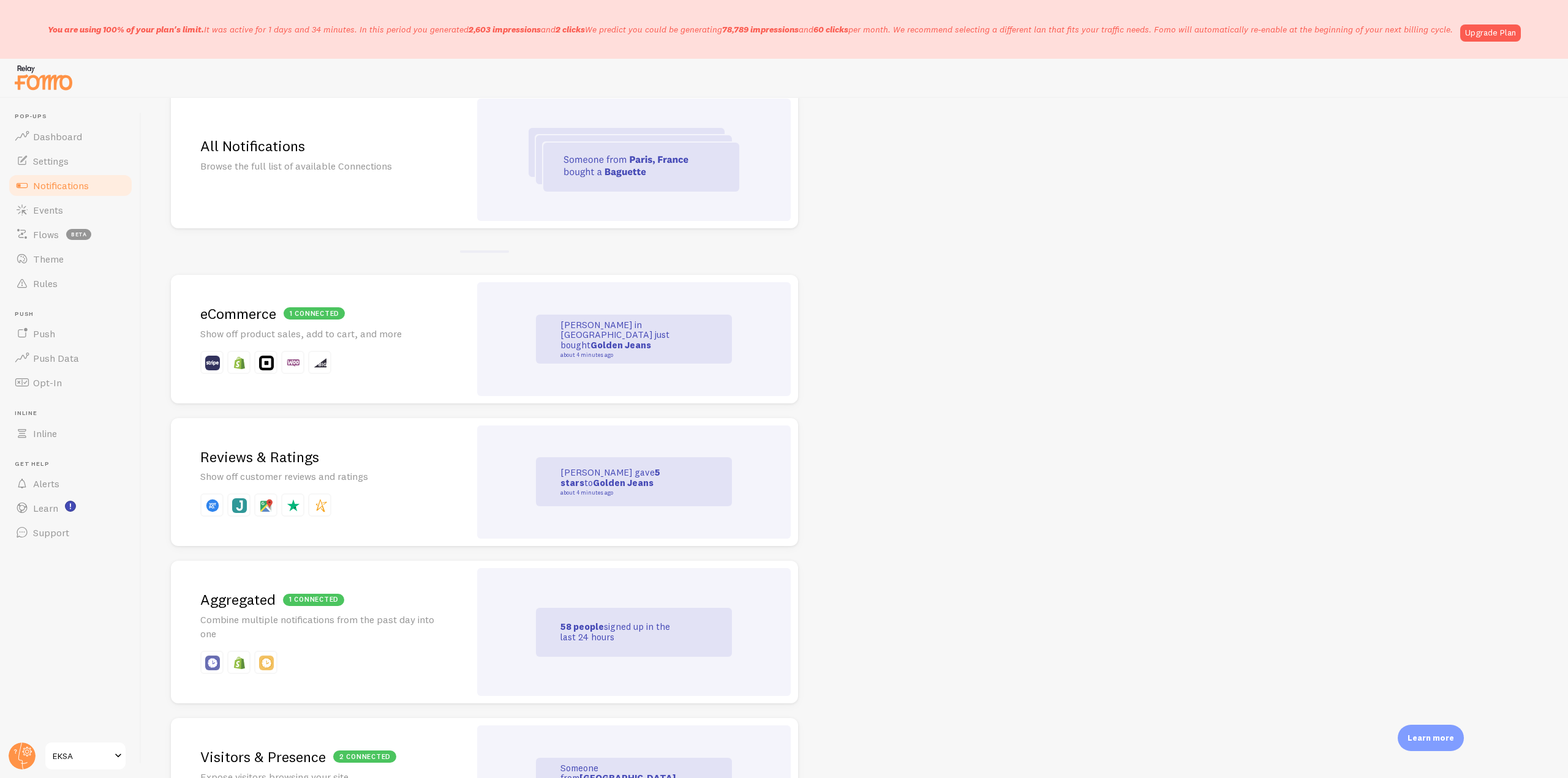
click at [328, 493] on div at bounding box center [319, 505] width 23 height 23
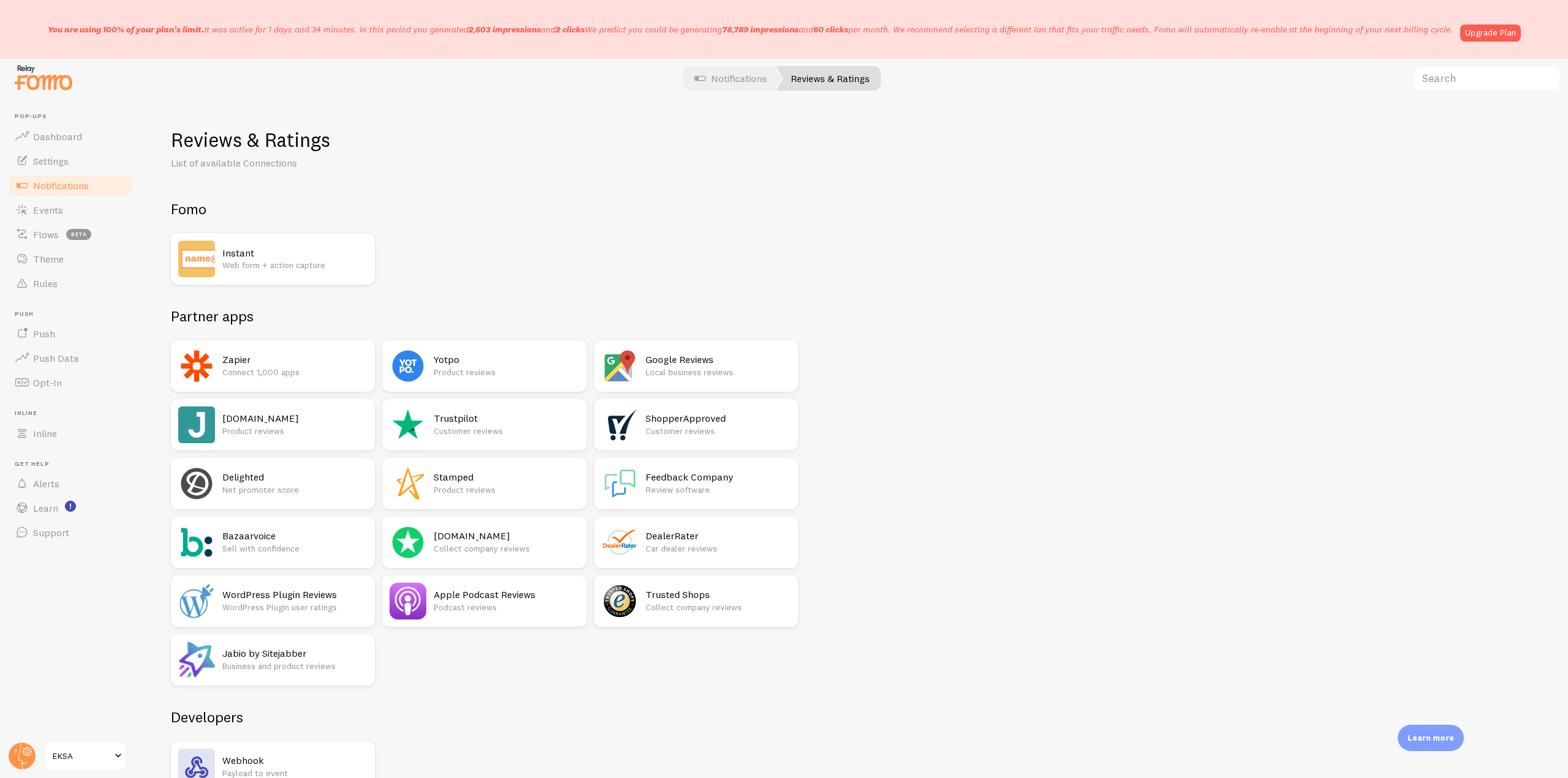
click at [85, 185] on span "Notifications" at bounding box center [61, 185] width 56 height 12
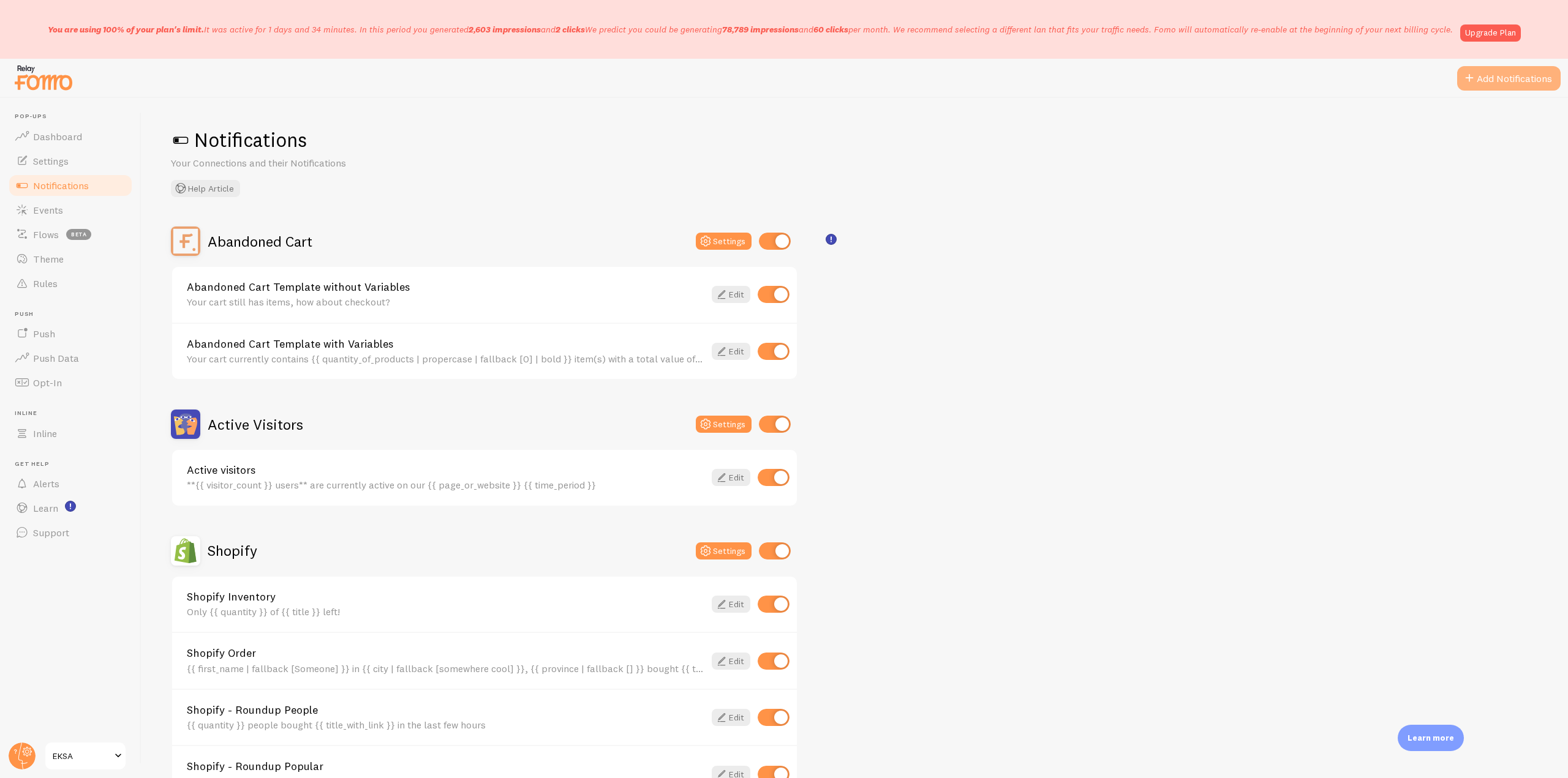
click at [1511, 90] on button "Add Notifications" at bounding box center [1509, 78] width 104 height 25
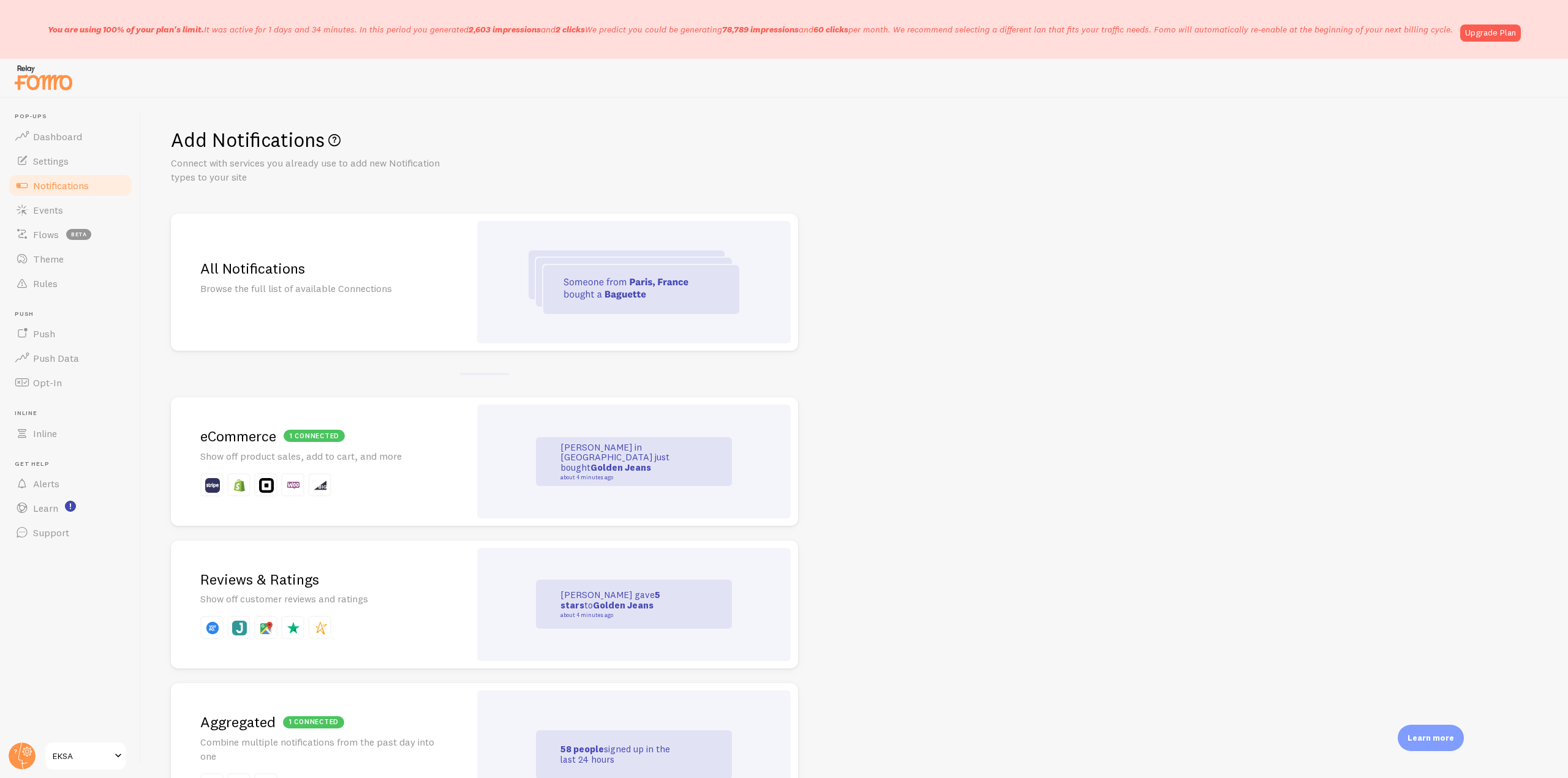
click at [580, 328] on div at bounding box center [634, 282] width 314 height 123
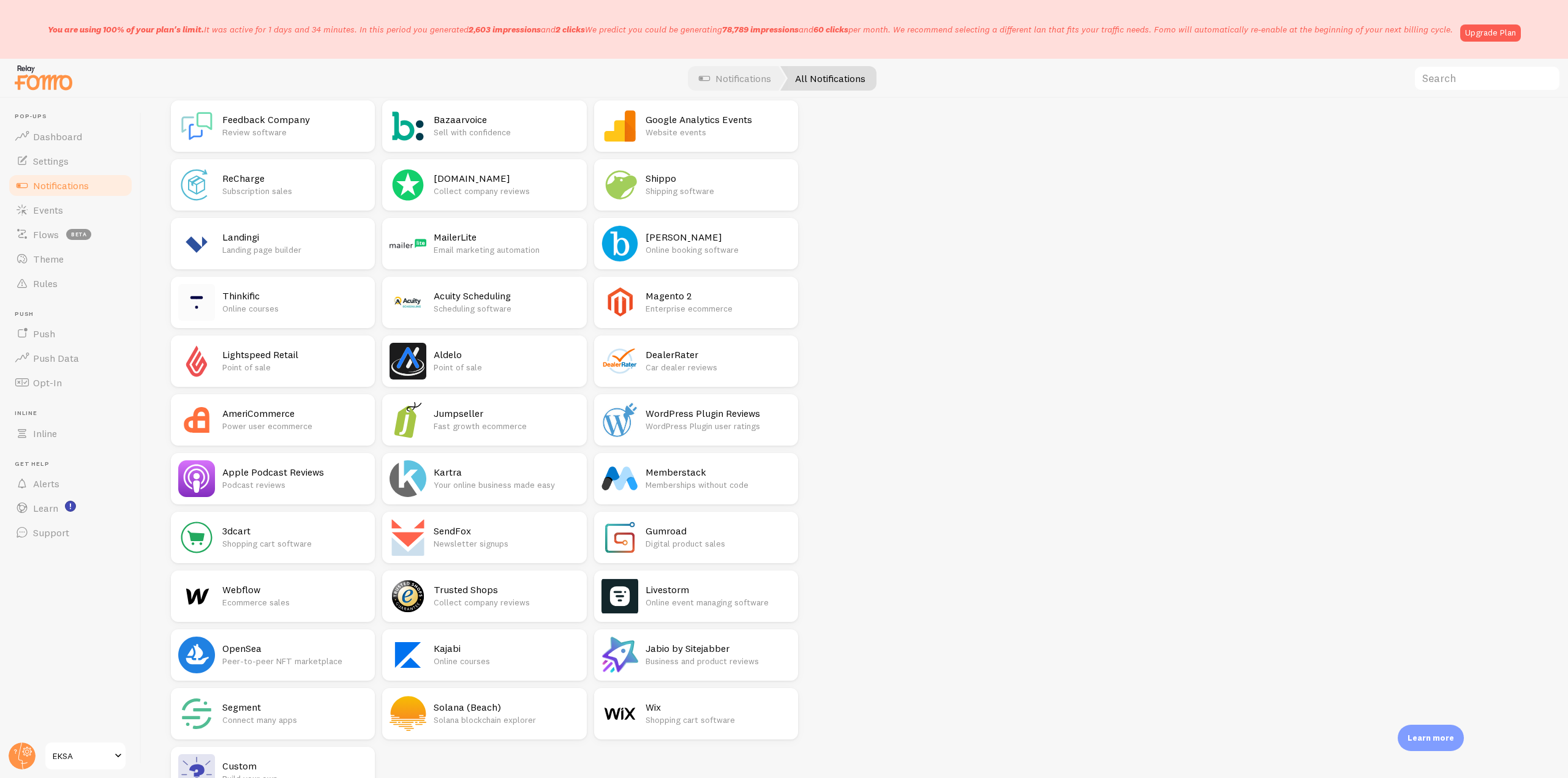
scroll to position [1778, 0]
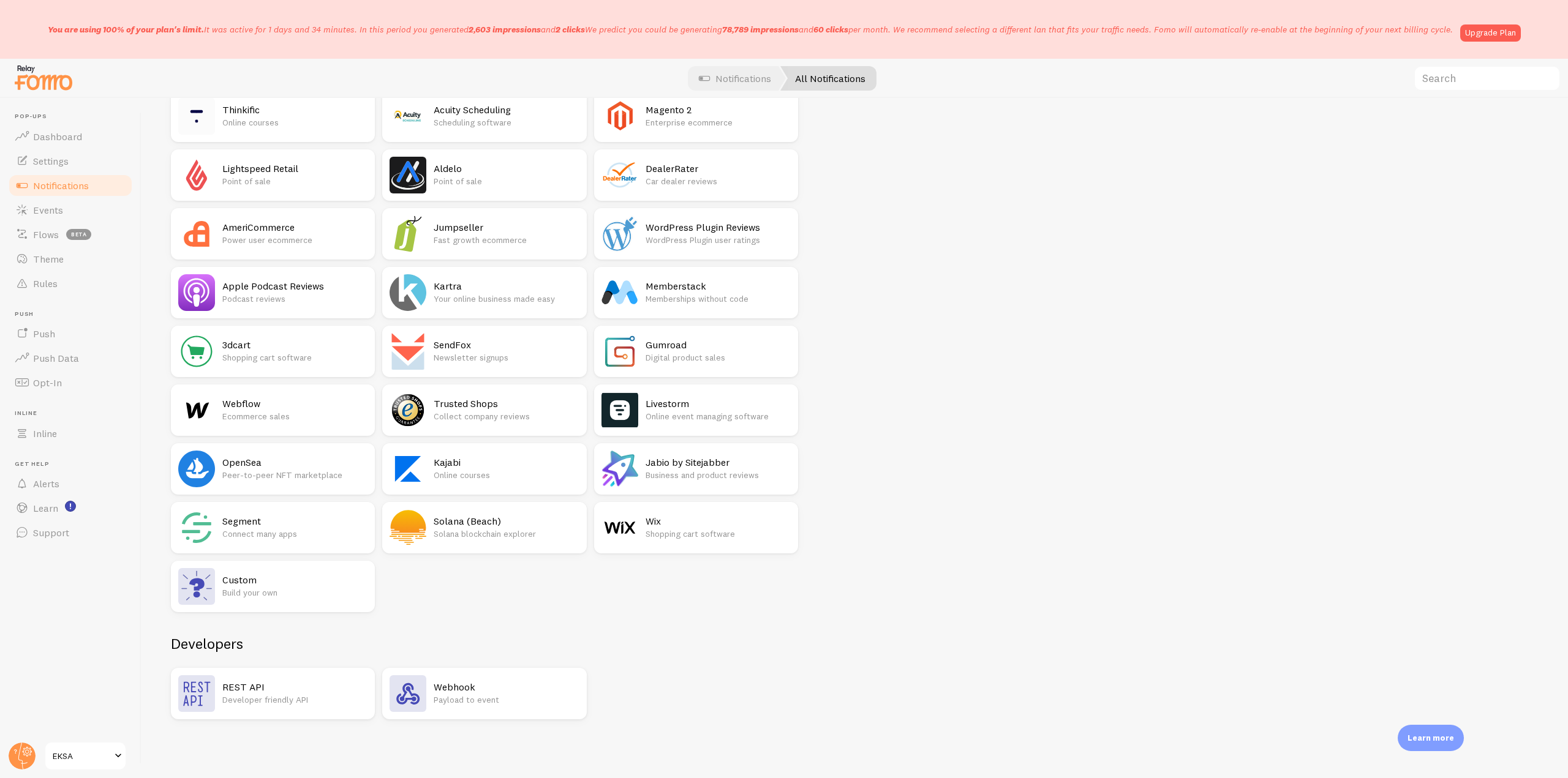
click at [481, 683] on h2 "Webhook" at bounding box center [506, 686] width 145 height 13
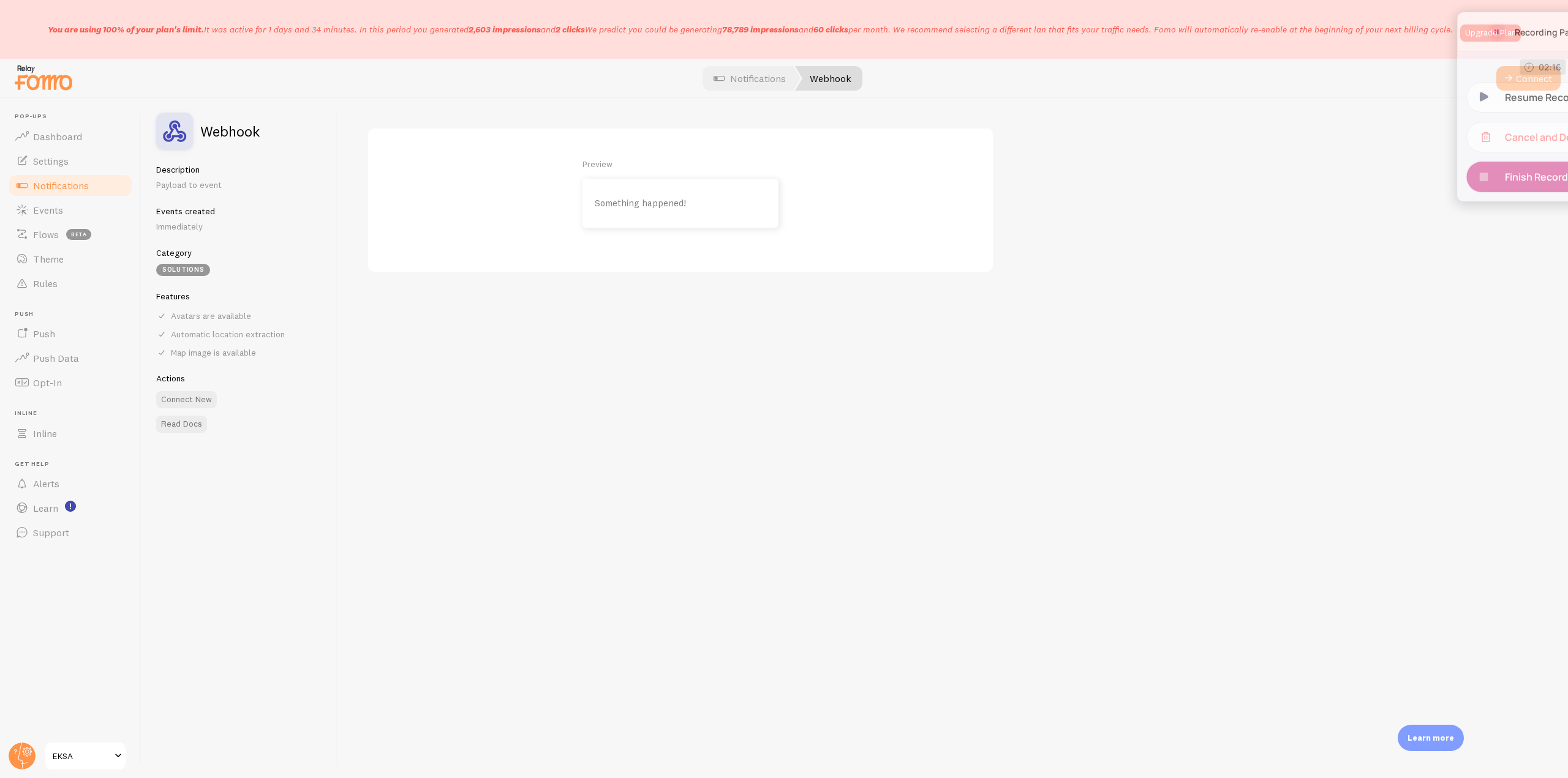
click at [1441, 177] on p "Finish Recording" at bounding box center [1476, 177] width 87 height 13
